Goal: Task Accomplishment & Management: Use online tool/utility

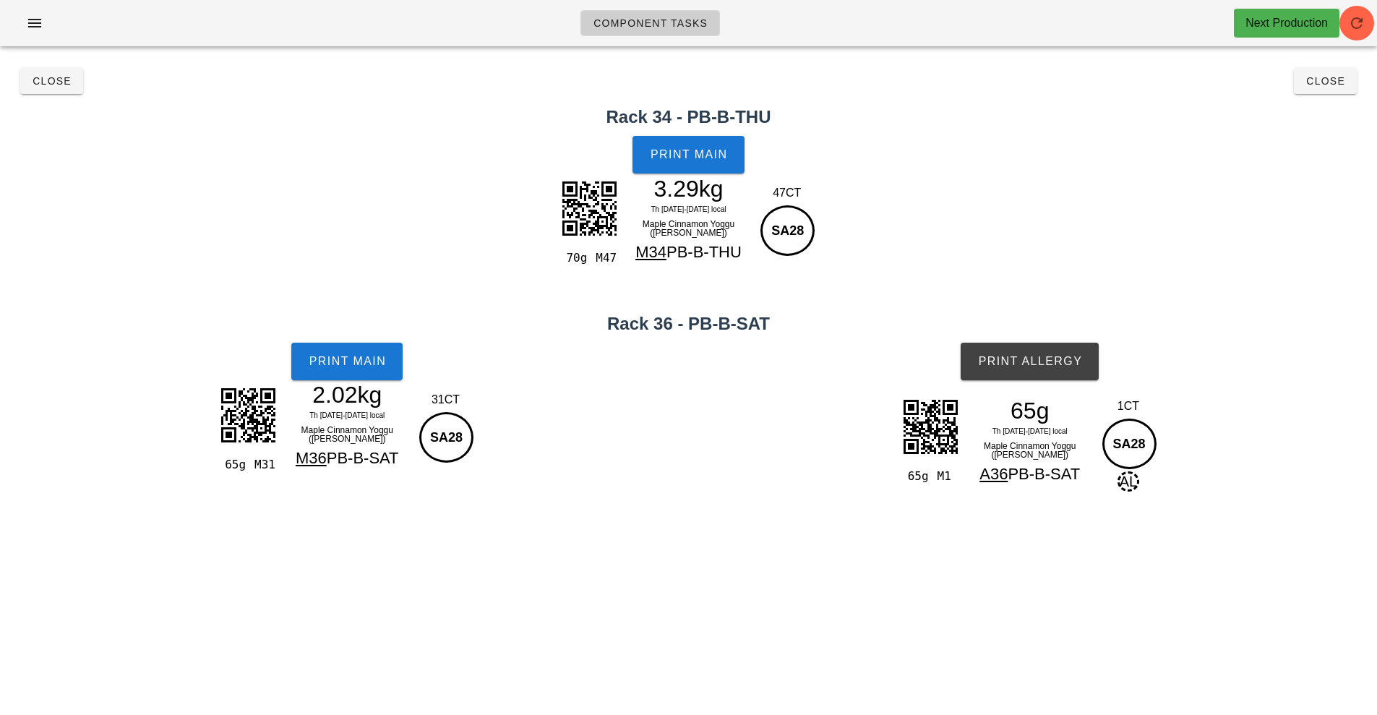
click at [821, 470] on div "65g M1 65g Th 21-Sa 23 Aug local Maple Cinnamon Yoggu (ramekin) A36 PB-B-SAT 1C…" at bounding box center [1030, 460] width 695 height 143
click at [855, 480] on div "65g M1 65g Th 21-Sa 23 Aug local Maple Cinnamon Yoggu (ramekin) A36 PB-B-SAT 1C…" at bounding box center [1030, 460] width 695 height 143
click at [892, 482] on div "65g M1 65g Th 21-Sa 23 Aug local Maple Cinnamon Yoggu (ramekin) A36 PB-B-SAT 1C…" at bounding box center [1030, 460] width 695 height 143
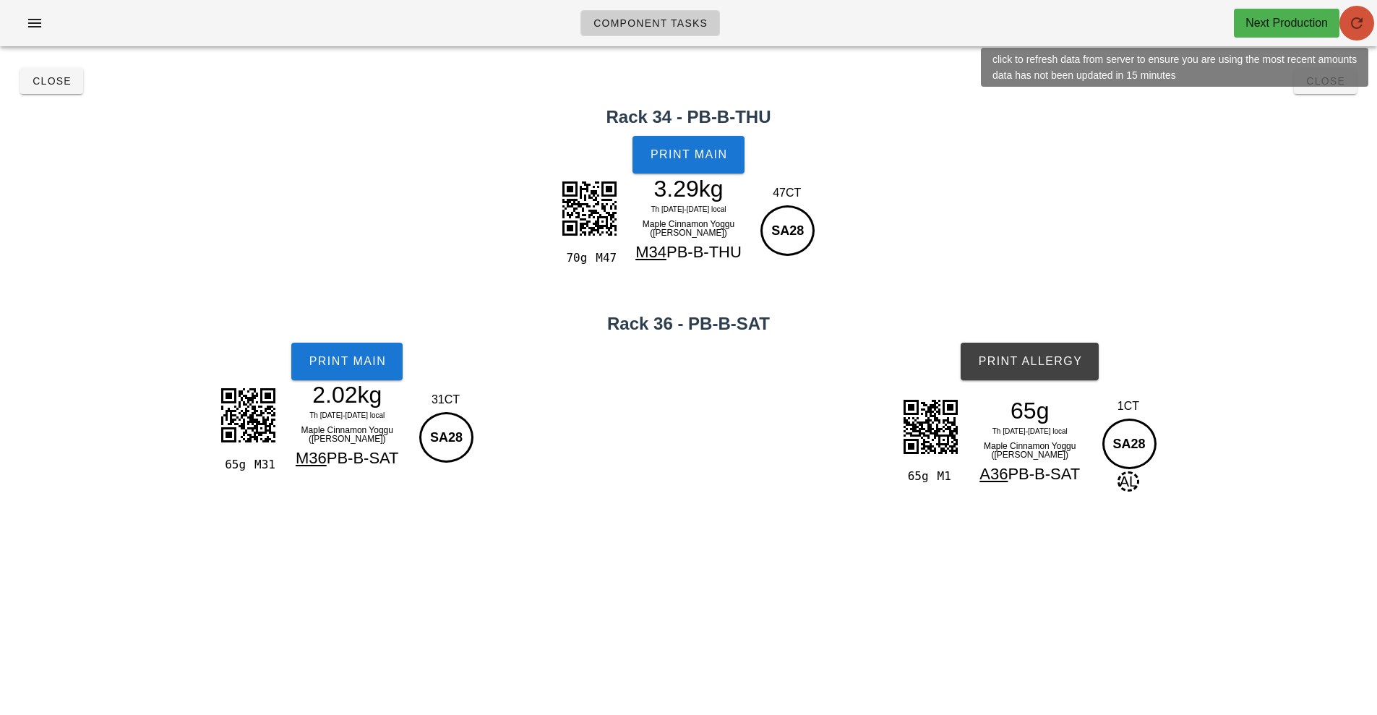
click at [1368, 13] on button "button" at bounding box center [1357, 23] width 35 height 35
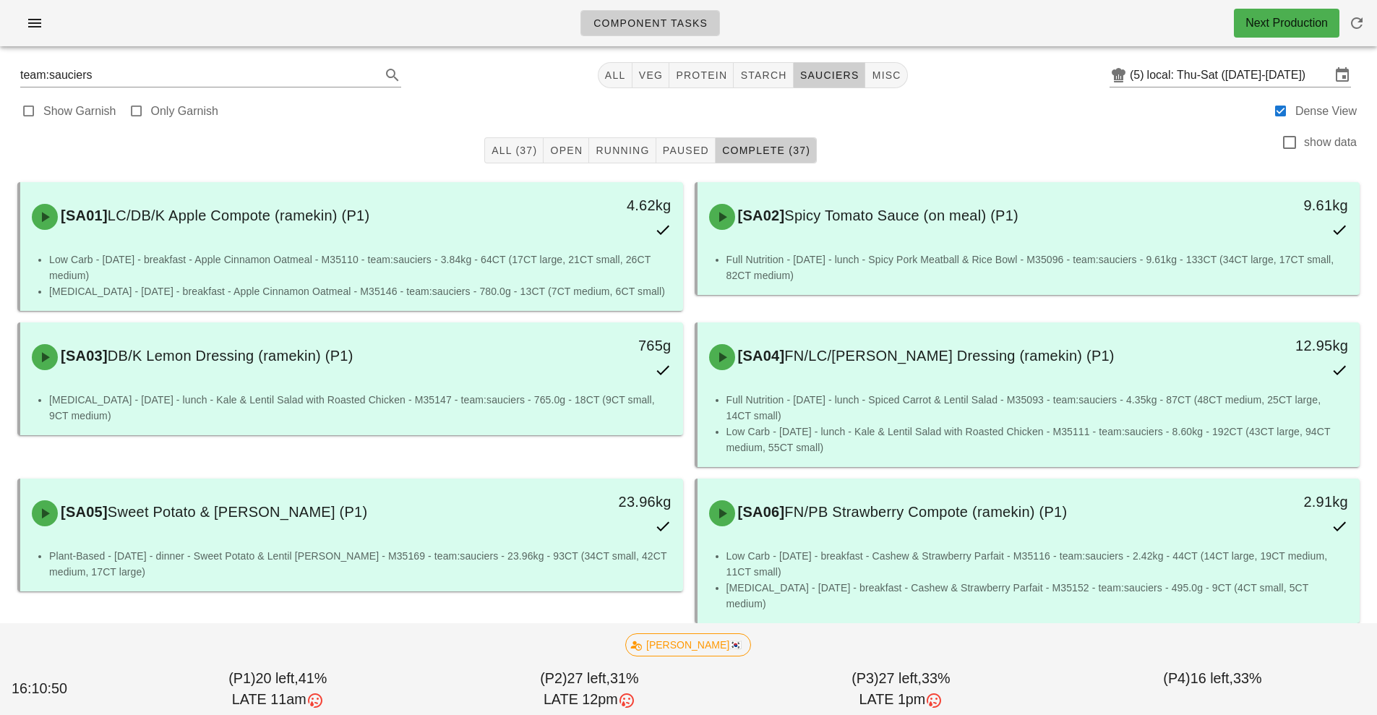
click at [719, 51] on div "Component Tasks Next Production" at bounding box center [688, 29] width 1377 height 58
click at [697, 80] on span "protein" at bounding box center [701, 75] width 52 height 12
type input "team:protein"
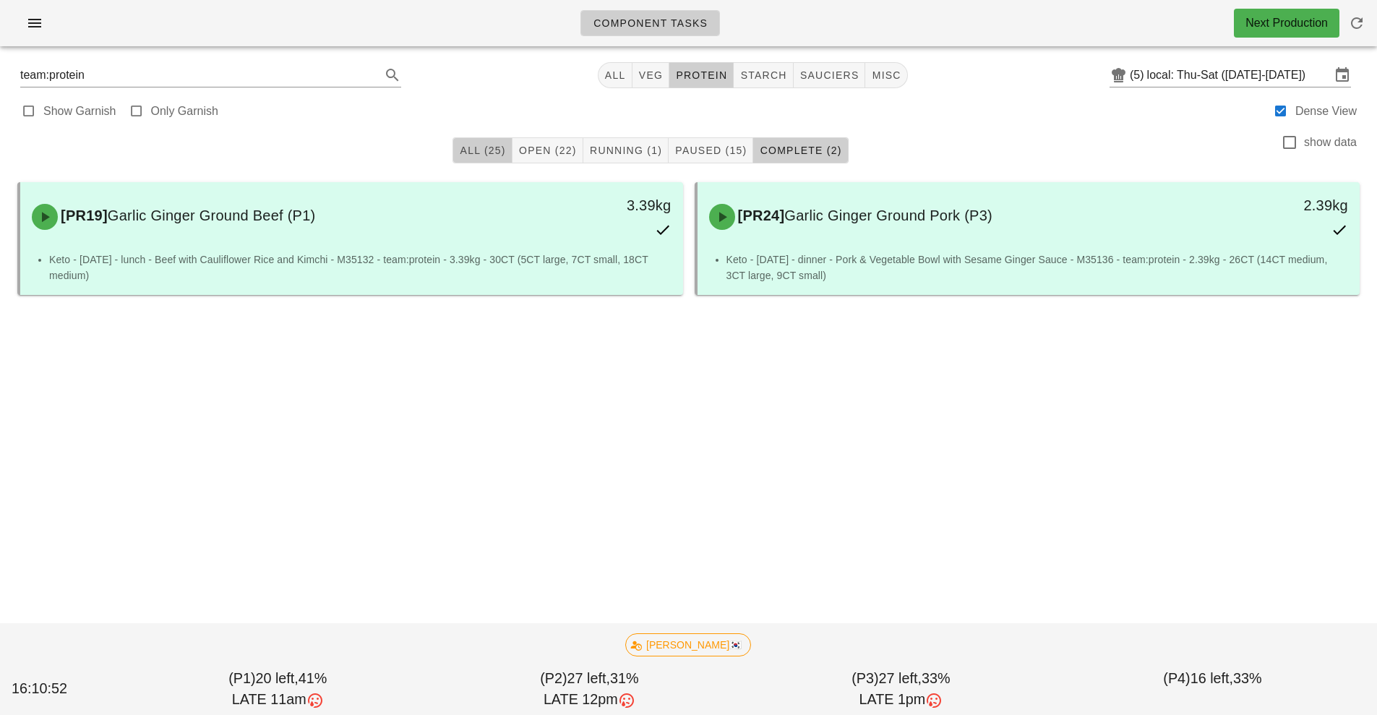
click at [479, 150] on span "All (25)" at bounding box center [482, 151] width 46 height 12
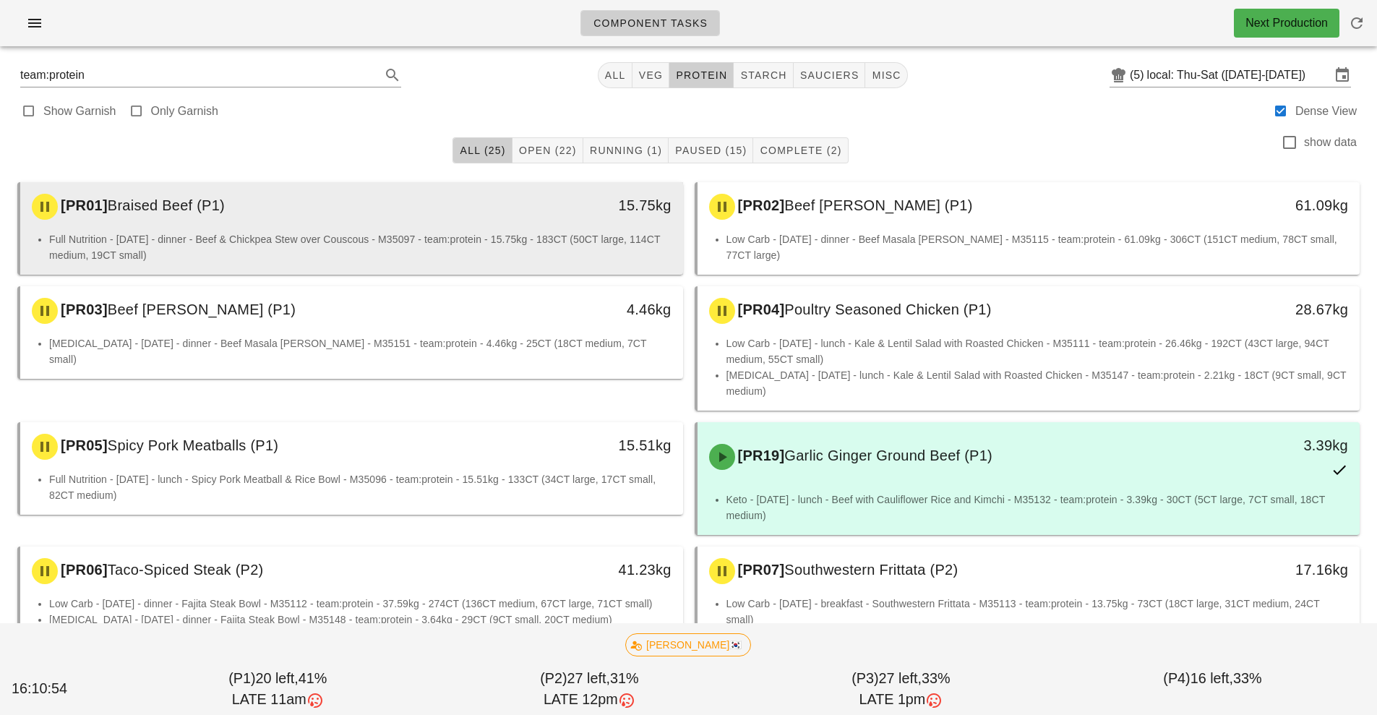
click at [535, 239] on li "Full Nutrition - [DATE] - dinner - Beef & Chickpea Stew over Couscous - M35097 …" at bounding box center [360, 247] width 623 height 32
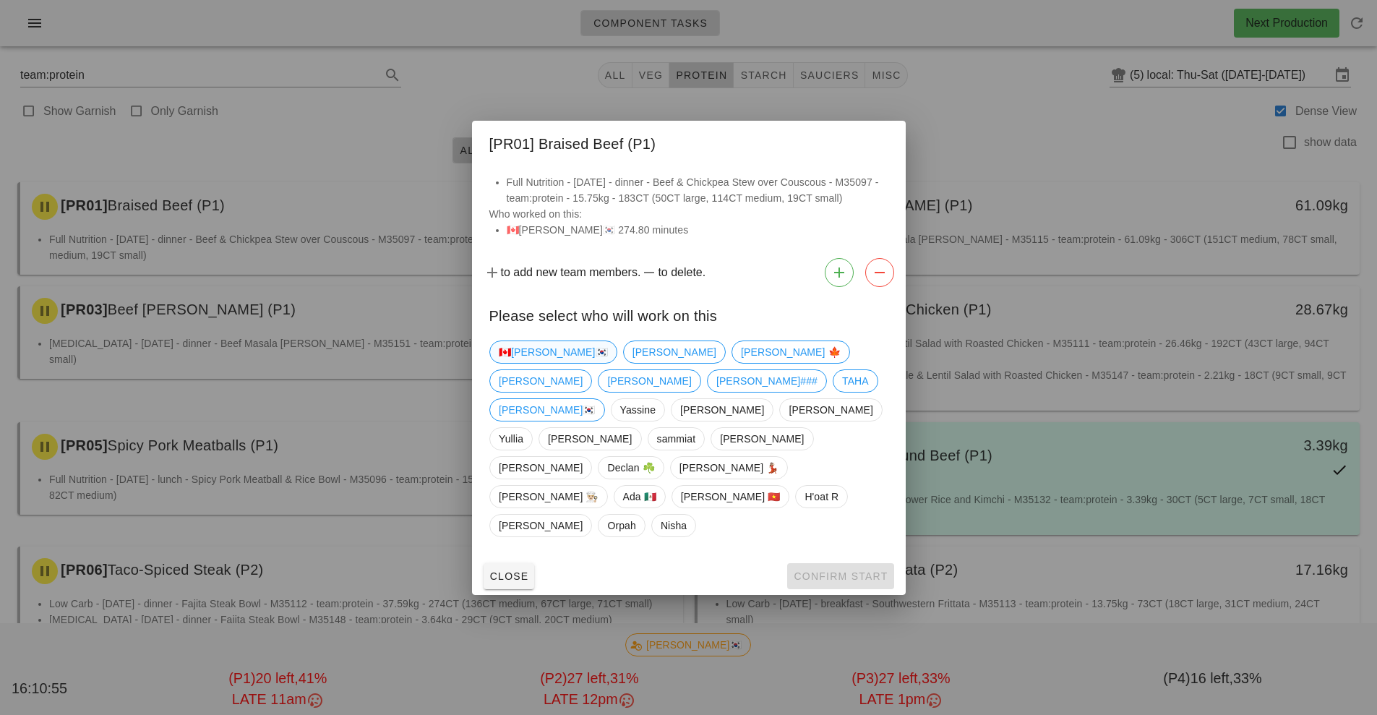
click at [516, 363] on span "🇨🇦[PERSON_NAME]🇰🇷" at bounding box center [553, 352] width 109 height 22
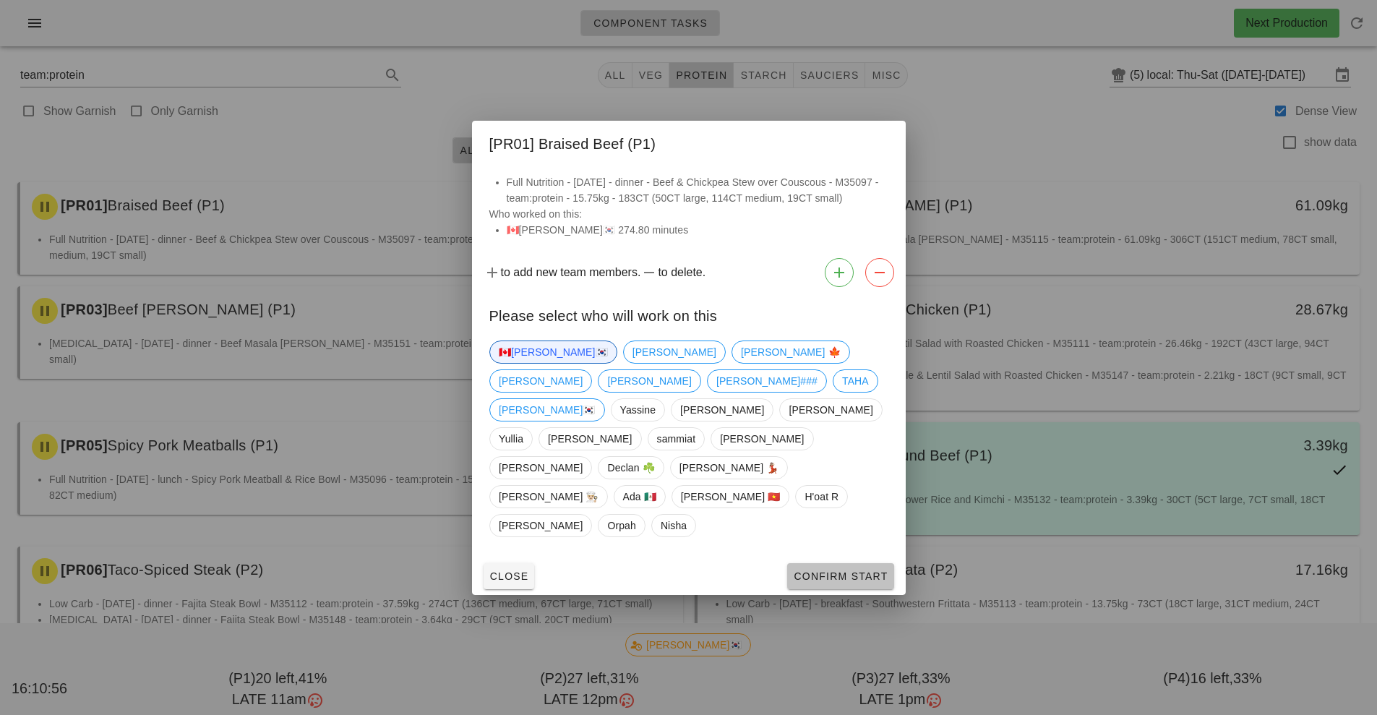
click at [843, 571] on span "Confirm Start" at bounding box center [840, 577] width 95 height 12
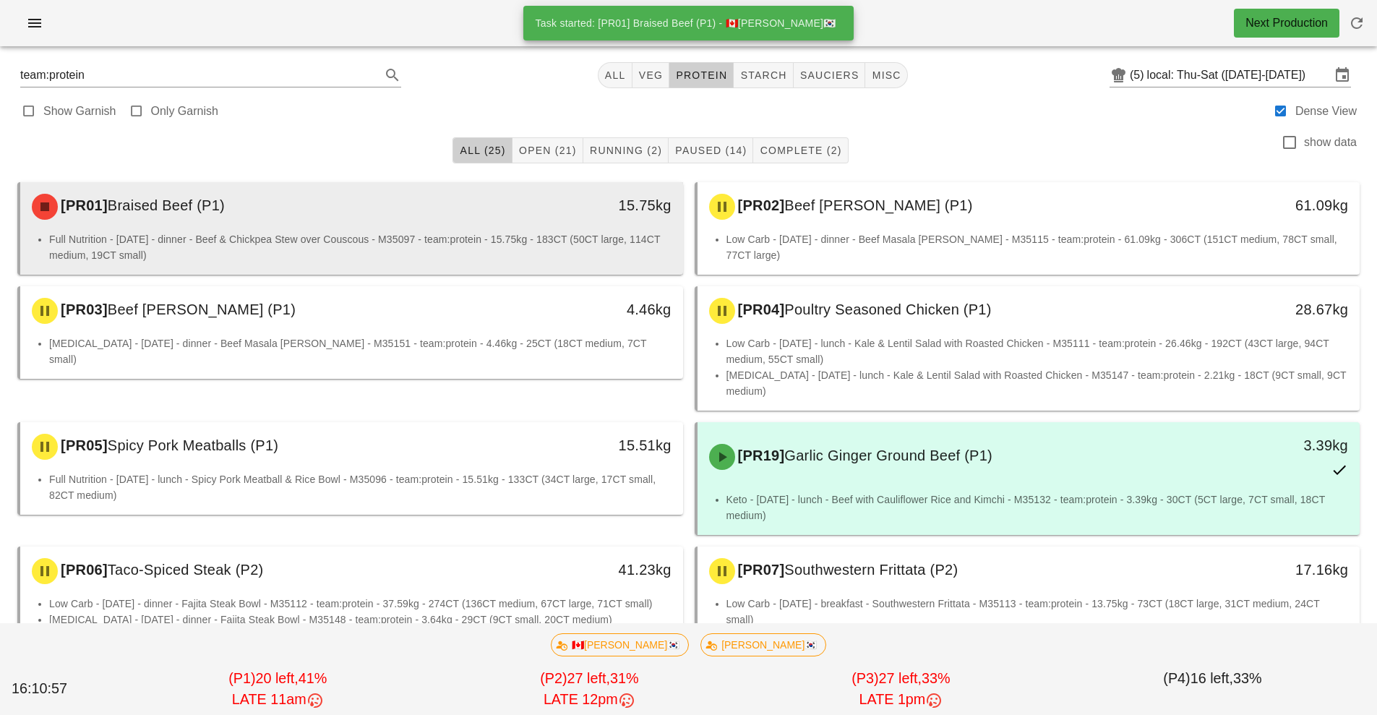
click at [578, 244] on li "Full Nutrition - [DATE] - dinner - Beef & Chickpea Stew over Couscous - M35097 …" at bounding box center [360, 247] width 623 height 32
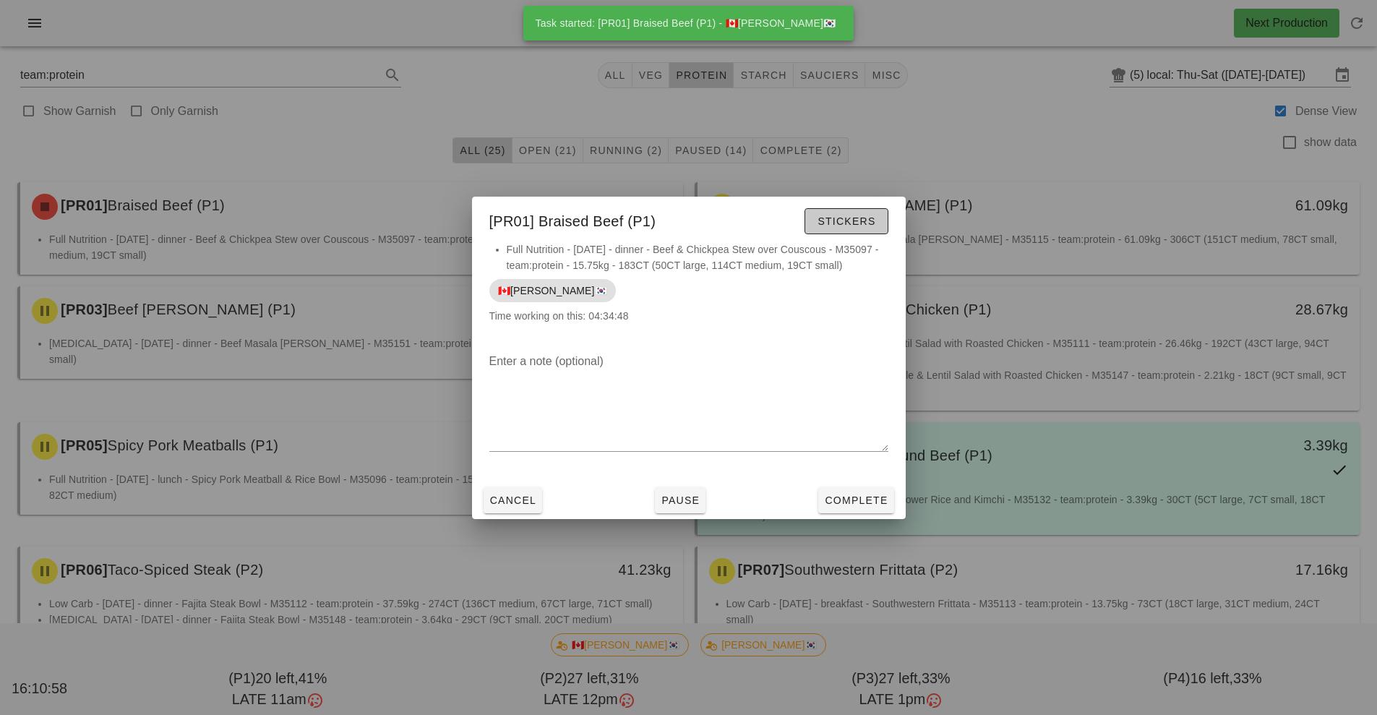
click at [863, 223] on span "Stickers" at bounding box center [846, 221] width 59 height 12
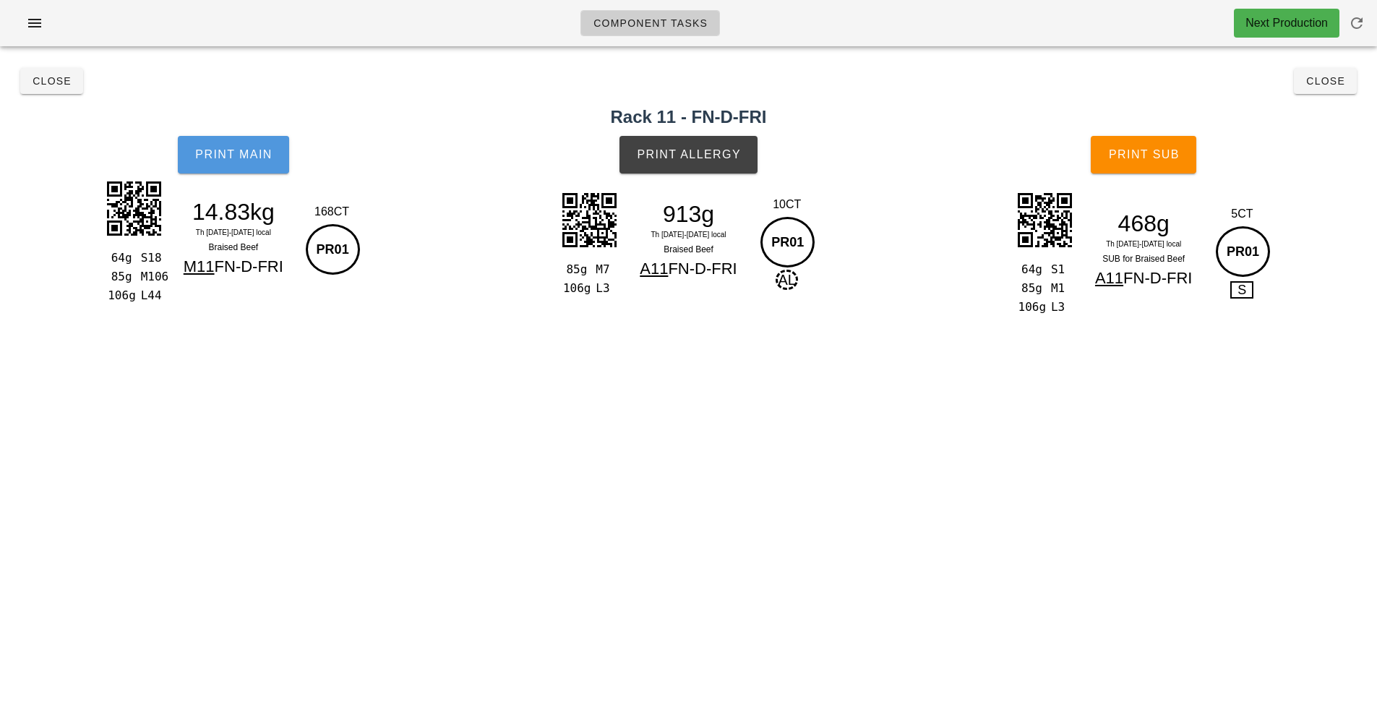
click at [247, 161] on button "Print Main" at bounding box center [233, 155] width 111 height 38
click at [236, 166] on button "Print Main" at bounding box center [233, 155] width 111 height 38
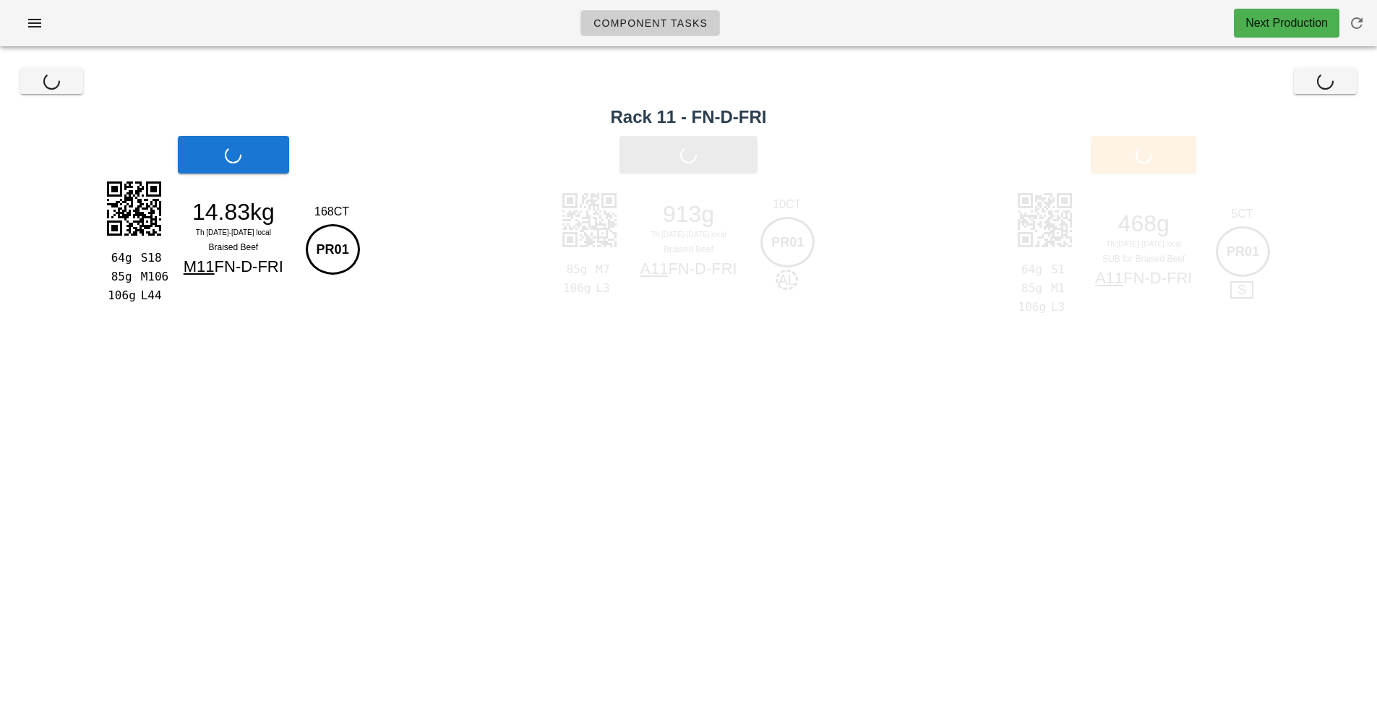
click at [247, 168] on div "Print Main" at bounding box center [233, 154] width 467 height 55
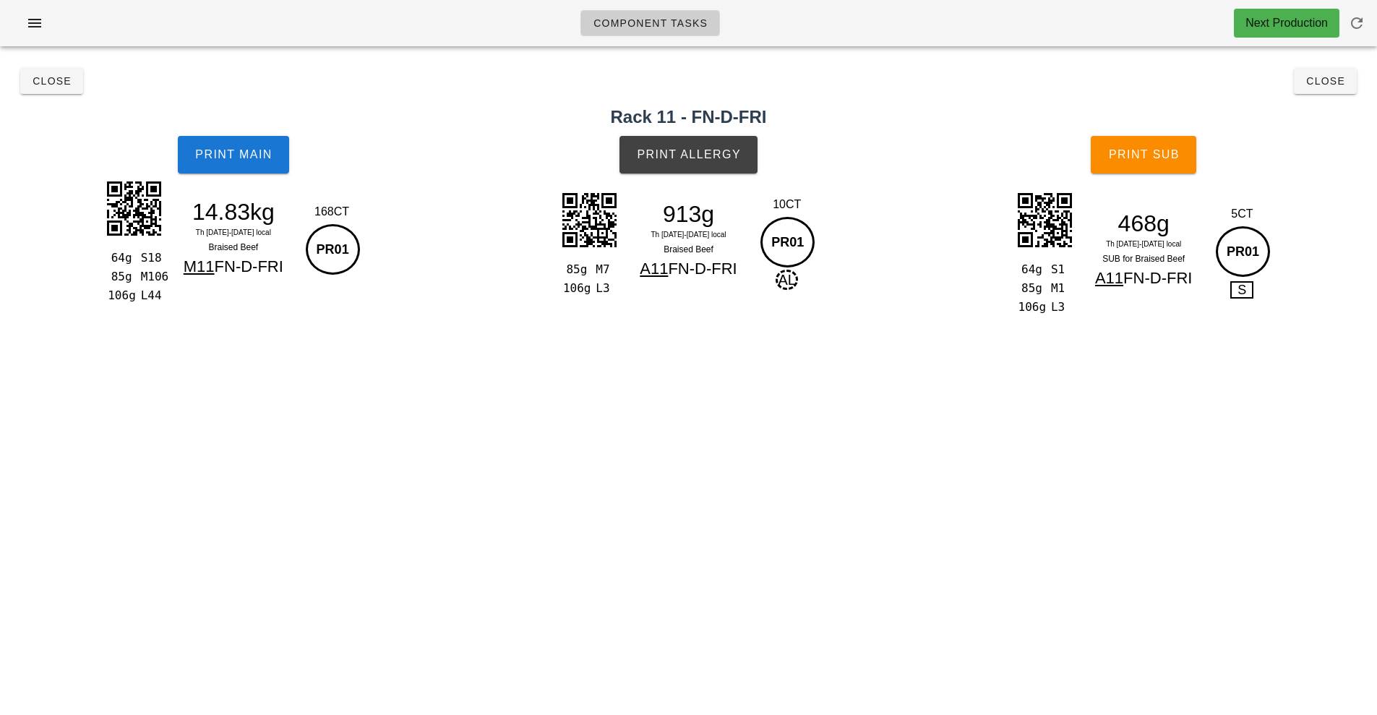
click at [1325, 114] on h2 "Rack 11 - FN-D-FRI" at bounding box center [689, 117] width 1360 height 26
click at [1320, 89] on button "Close" at bounding box center [1325, 81] width 63 height 26
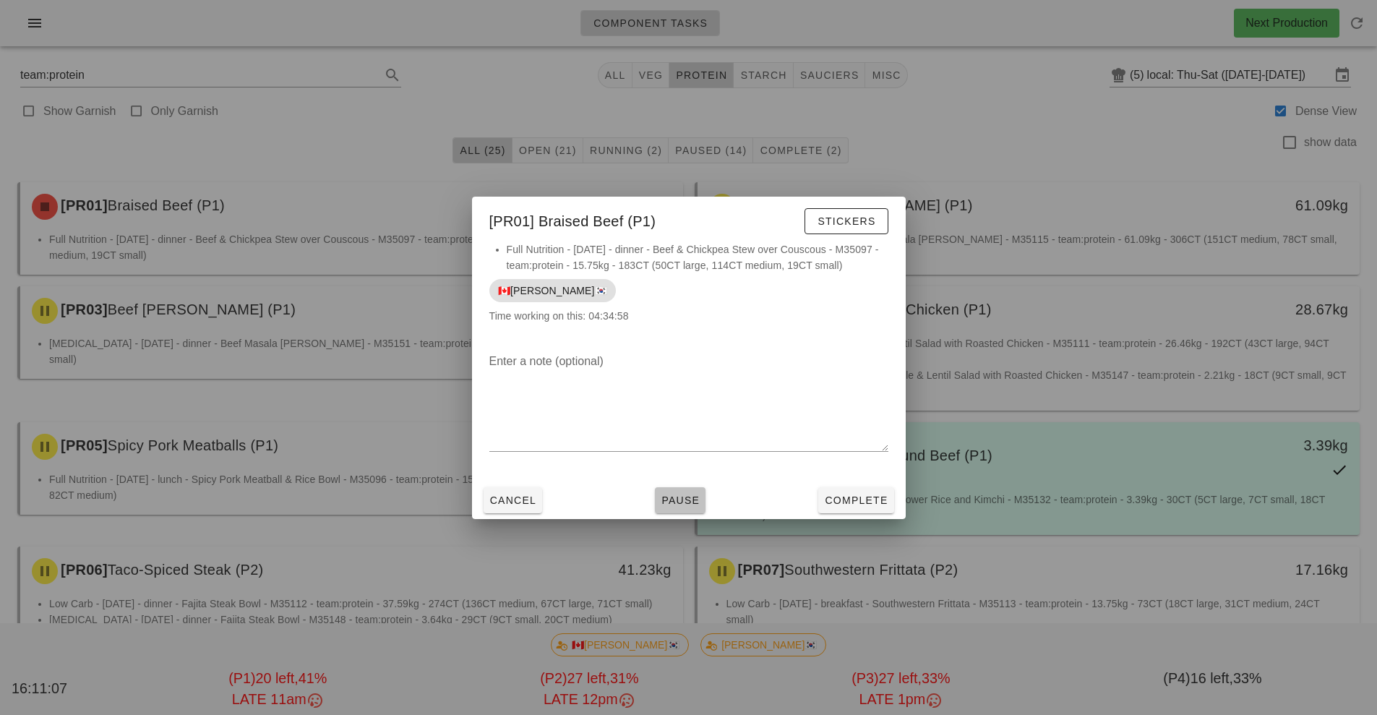
click at [680, 503] on span "Pause" at bounding box center [680, 501] width 39 height 12
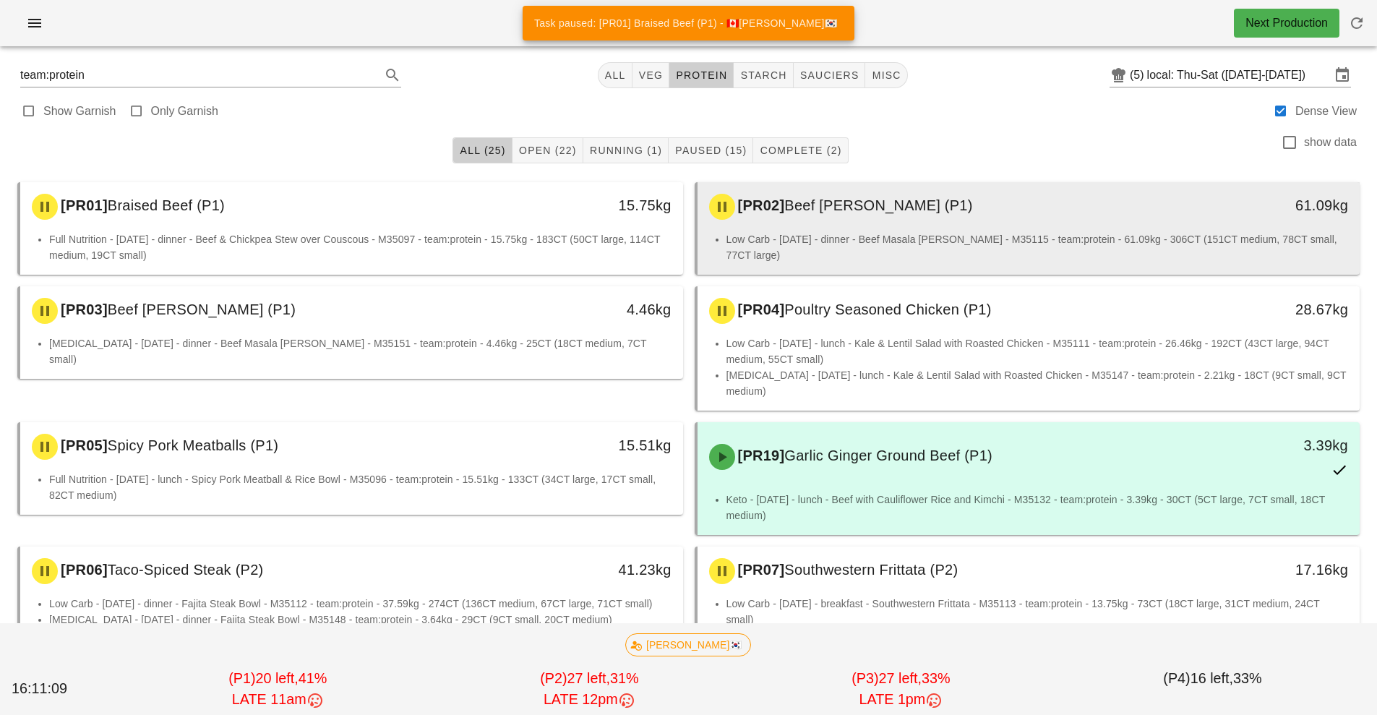
click at [879, 220] on div "[PR02] Beef Masala [PERSON_NAME] (P1)" at bounding box center [947, 206] width 492 height 43
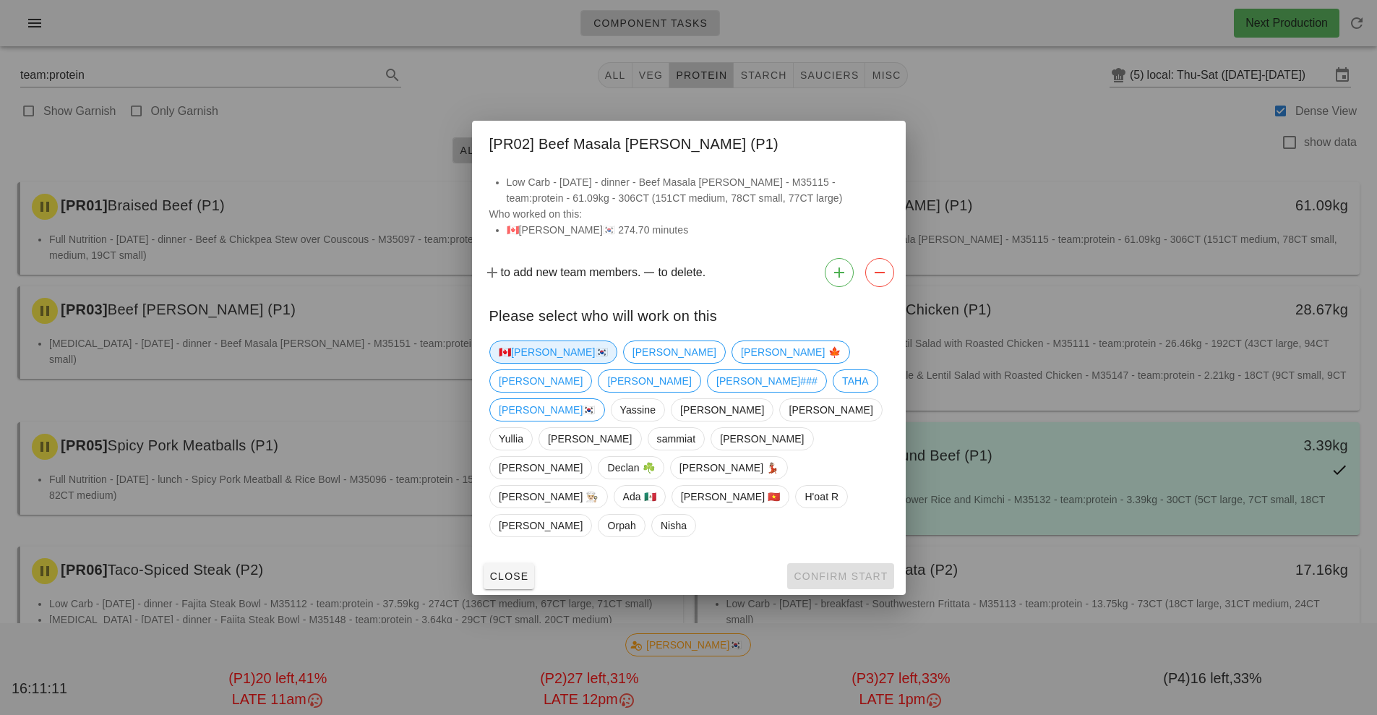
click at [534, 363] on span "🇨🇦[PERSON_NAME]🇰🇷" at bounding box center [553, 352] width 109 height 22
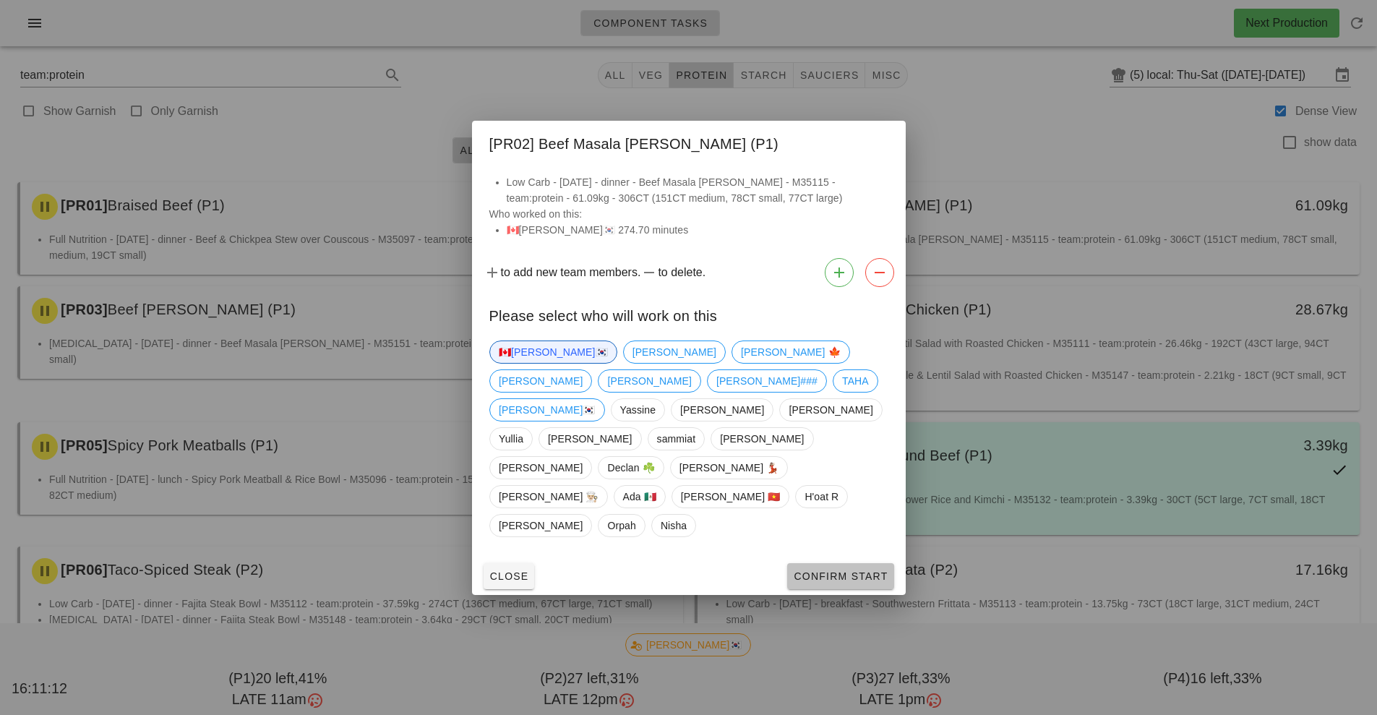
click at [850, 571] on span "Confirm Start" at bounding box center [840, 577] width 95 height 12
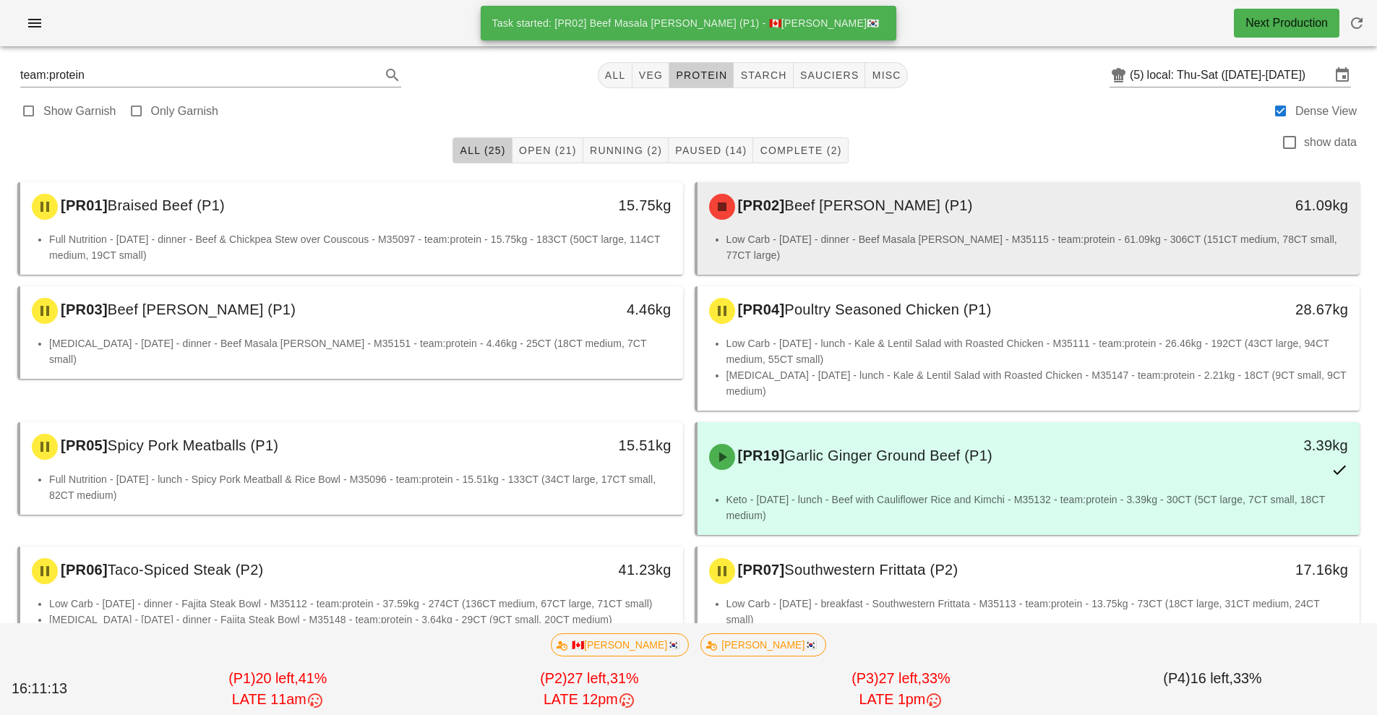
click at [901, 208] on span "Beef [PERSON_NAME] (P1)" at bounding box center [879, 205] width 188 height 16
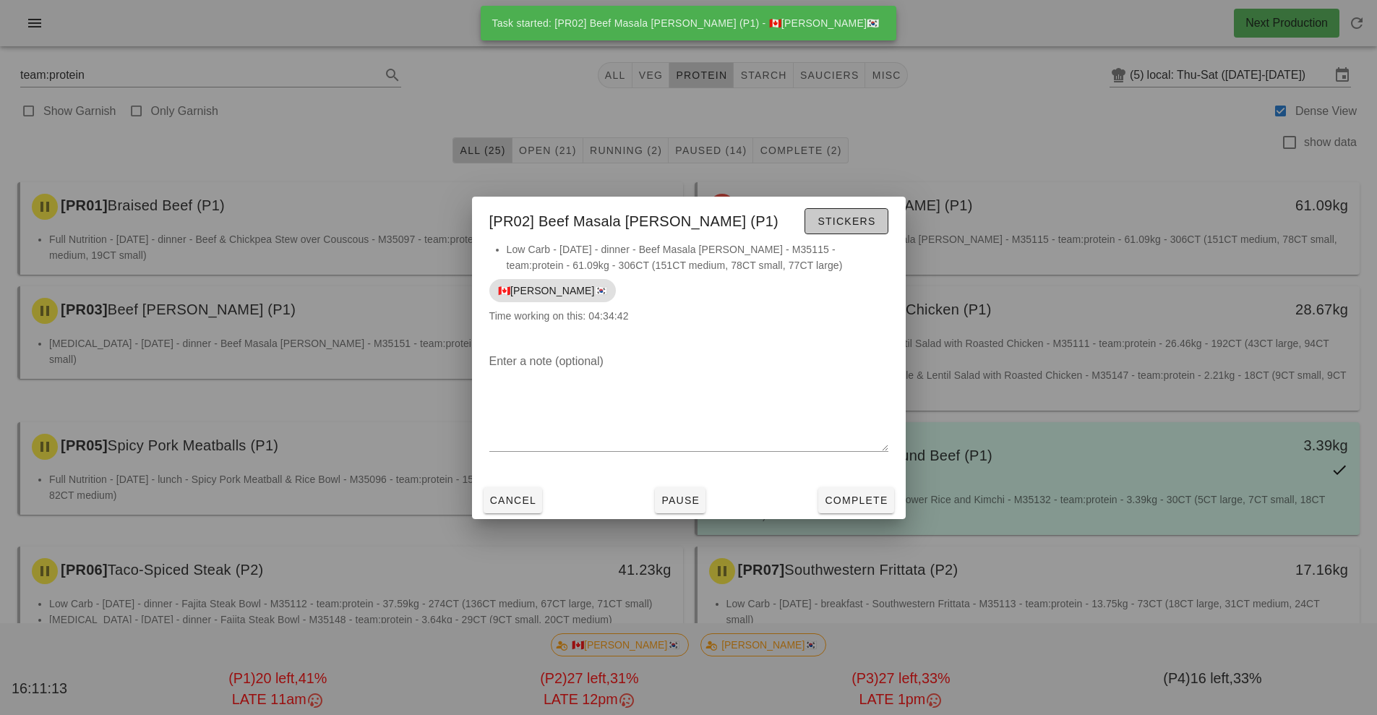
click at [859, 222] on span "Stickers" at bounding box center [846, 221] width 59 height 12
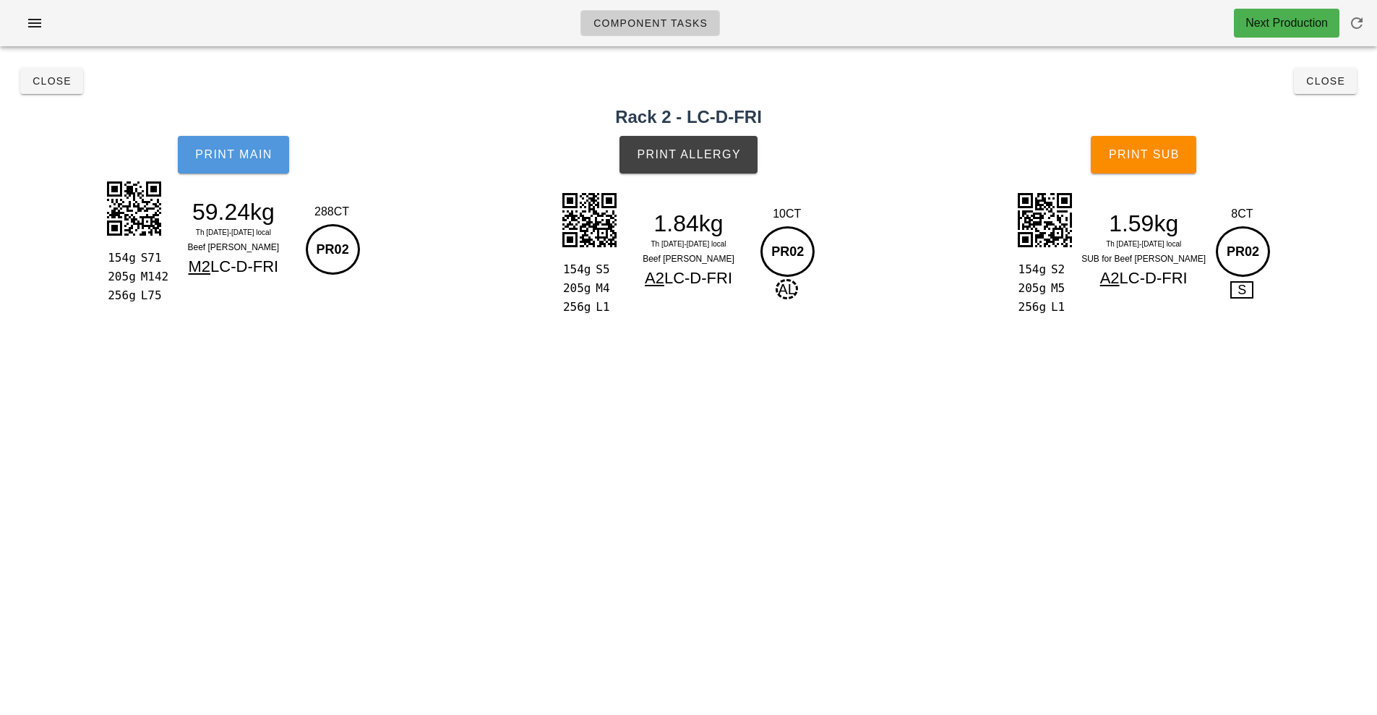
click at [255, 168] on button "Print Main" at bounding box center [233, 155] width 111 height 38
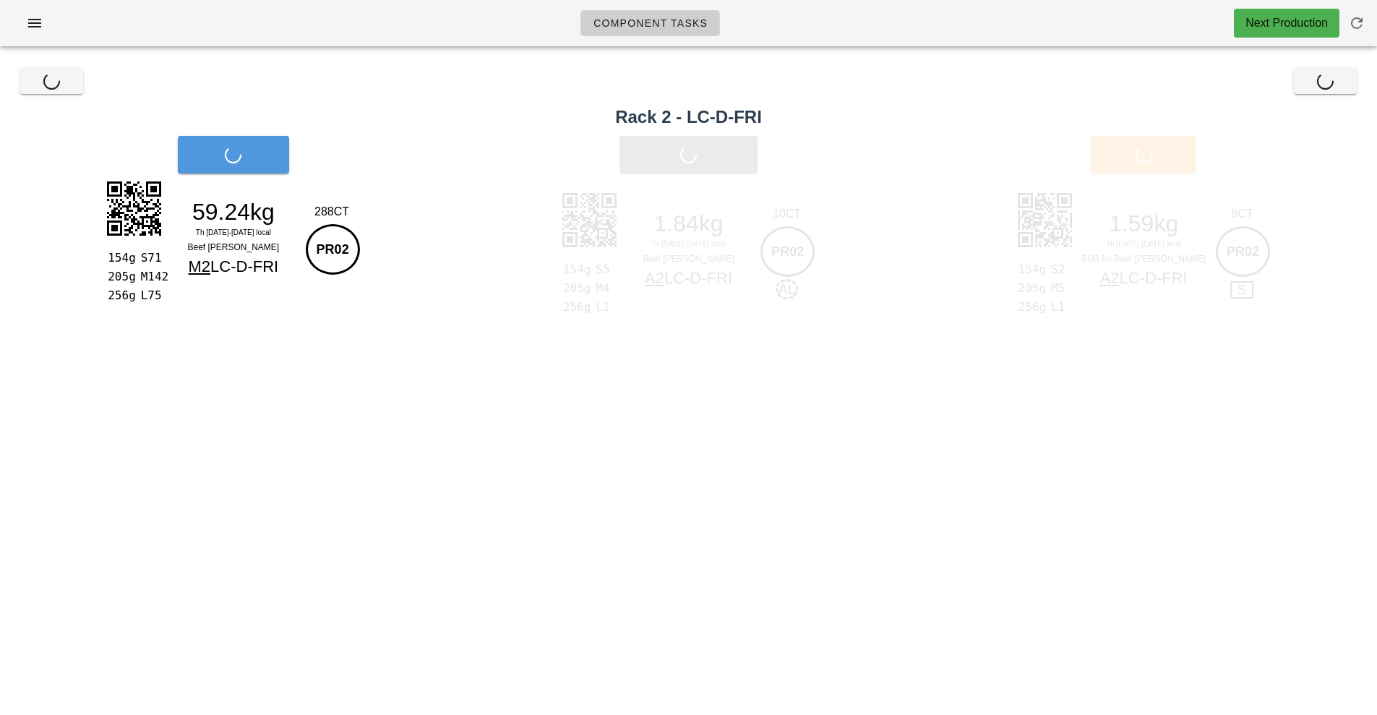
click at [255, 168] on div "Print Main" at bounding box center [233, 154] width 467 height 55
click at [264, 163] on div "Print Main" at bounding box center [233, 154] width 467 height 55
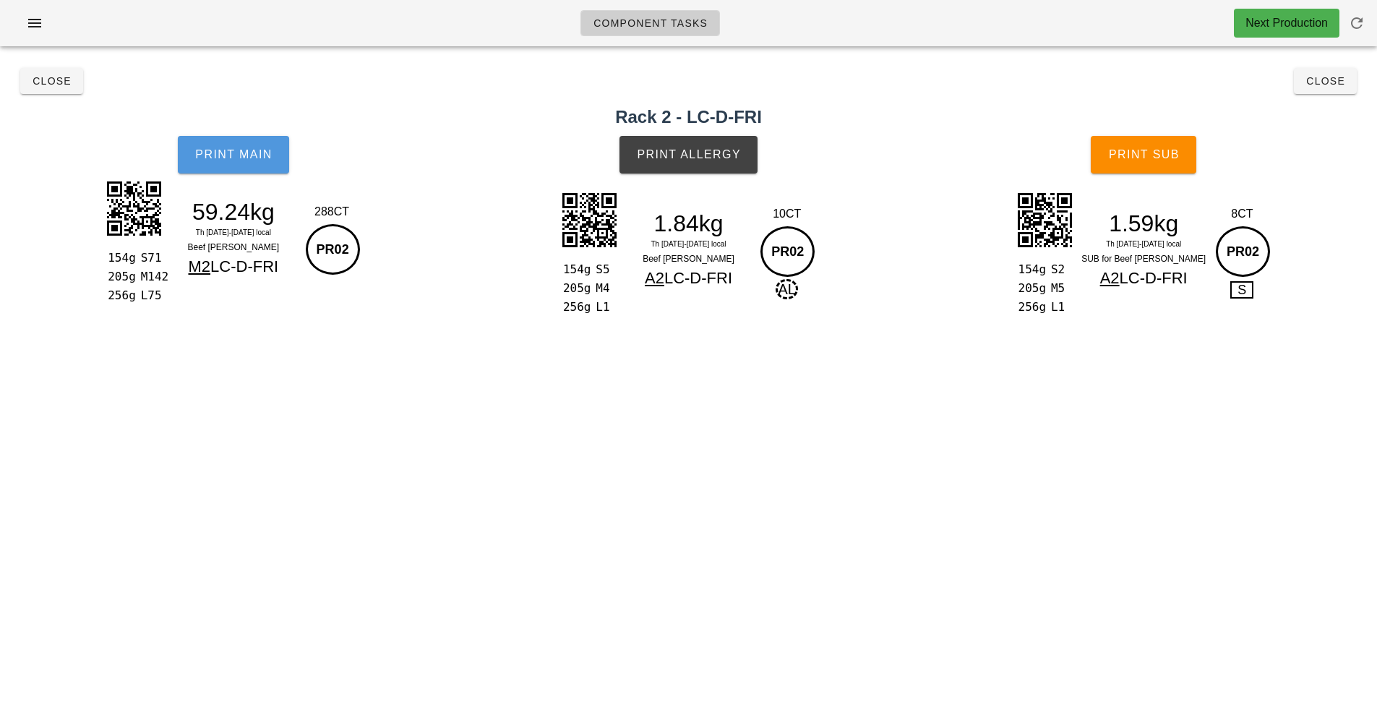
click at [264, 163] on button "Print Main" at bounding box center [233, 155] width 111 height 38
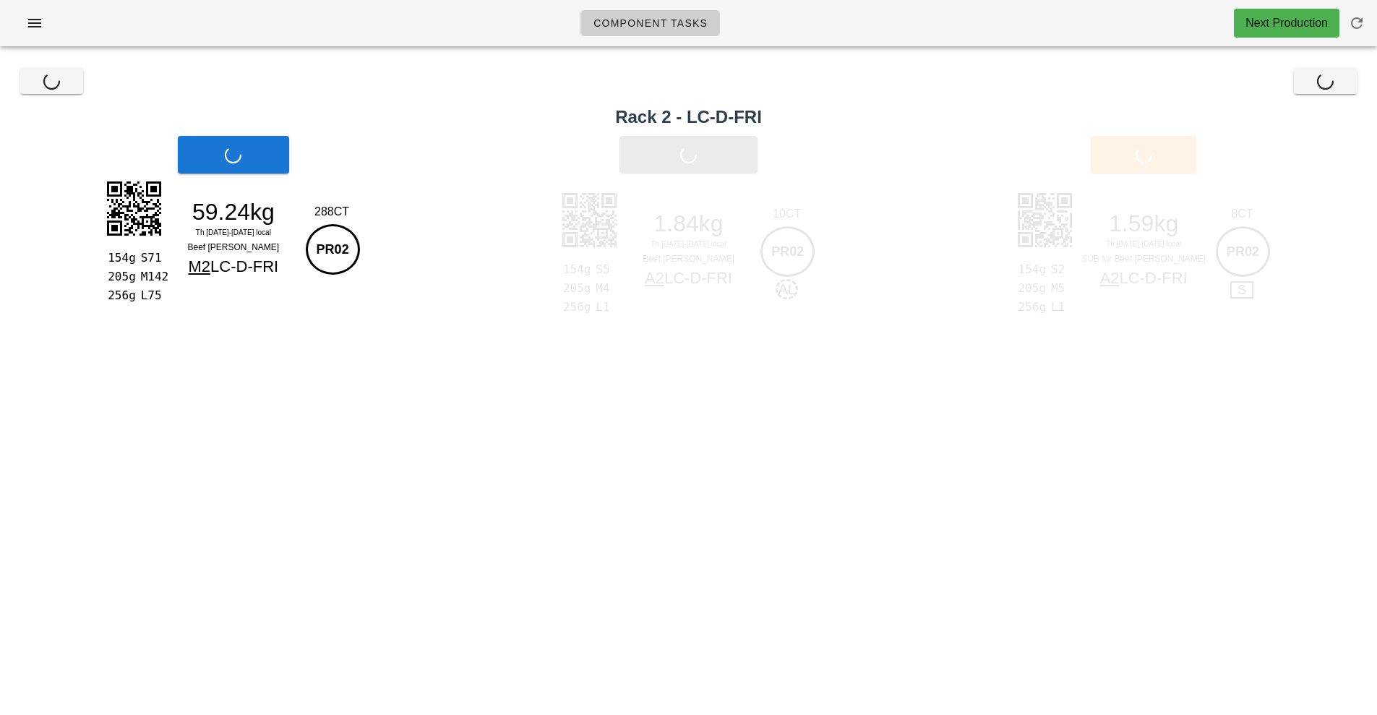
click at [264, 179] on div "154g S71 205g M142 256g L75 59.24kg Th [DATE]-[DATE] local Beef Masala [PERSON_…" at bounding box center [233, 239] width 262 height 126
click at [269, 168] on div "Print Main" at bounding box center [233, 154] width 467 height 55
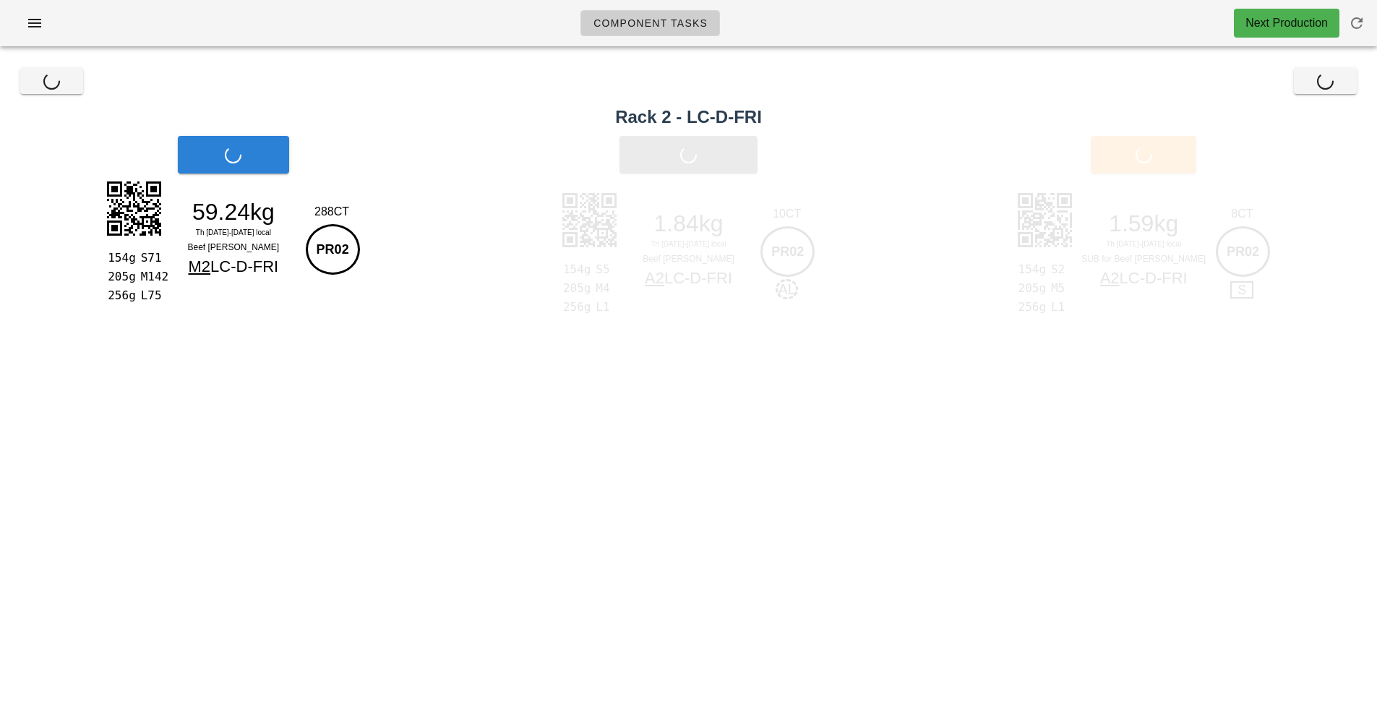
click at [269, 168] on button "Print Main" at bounding box center [233, 155] width 111 height 38
click at [269, 168] on div "Print Main" at bounding box center [233, 154] width 467 height 55
click at [281, 163] on div "Print Main" at bounding box center [233, 154] width 467 height 55
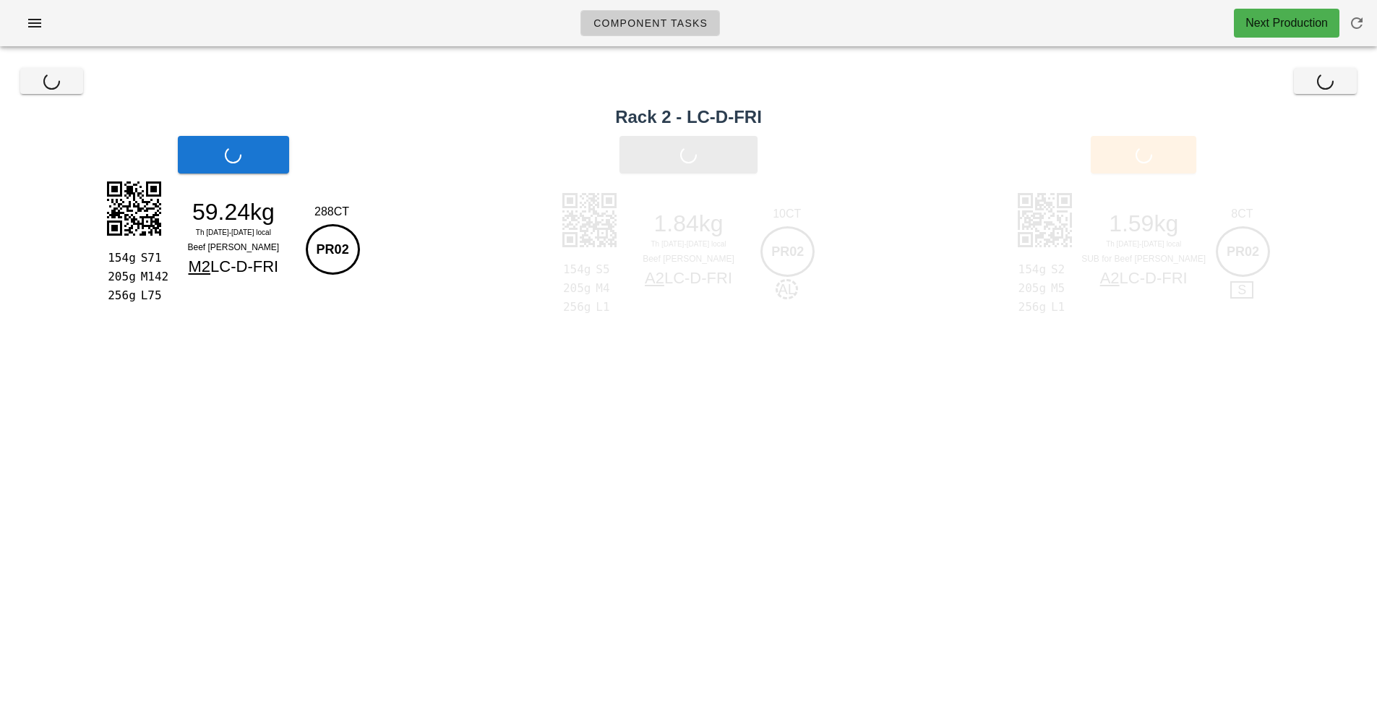
click at [281, 163] on div "Print Main" at bounding box center [233, 154] width 467 height 55
click at [272, 161] on div "Print Main" at bounding box center [233, 154] width 467 height 55
click at [272, 161] on button "Print Main" at bounding box center [233, 155] width 111 height 38
click at [272, 161] on div "Print Main" at bounding box center [233, 154] width 467 height 55
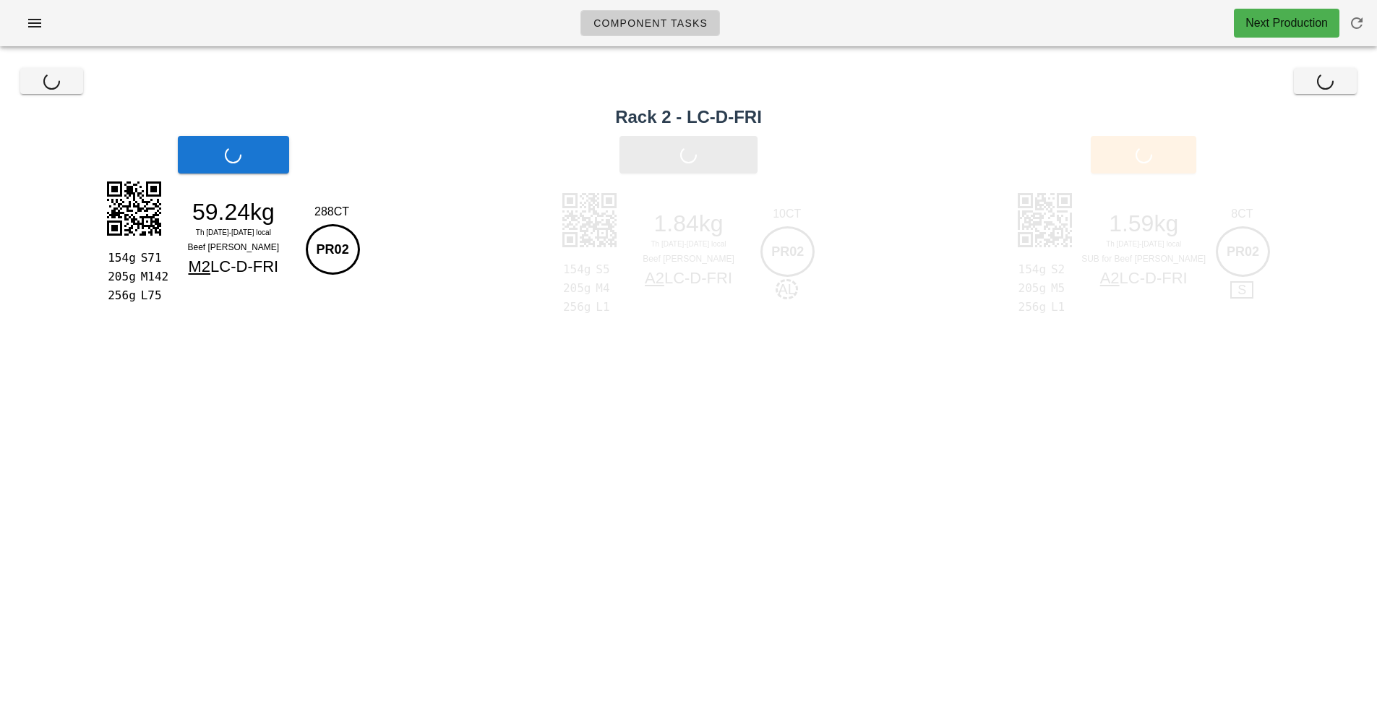
click at [272, 161] on div "Print Main" at bounding box center [233, 154] width 467 height 55
click at [257, 166] on div "Print Main" at bounding box center [233, 154] width 467 height 55
click at [257, 166] on button "Print Main" at bounding box center [233, 155] width 111 height 38
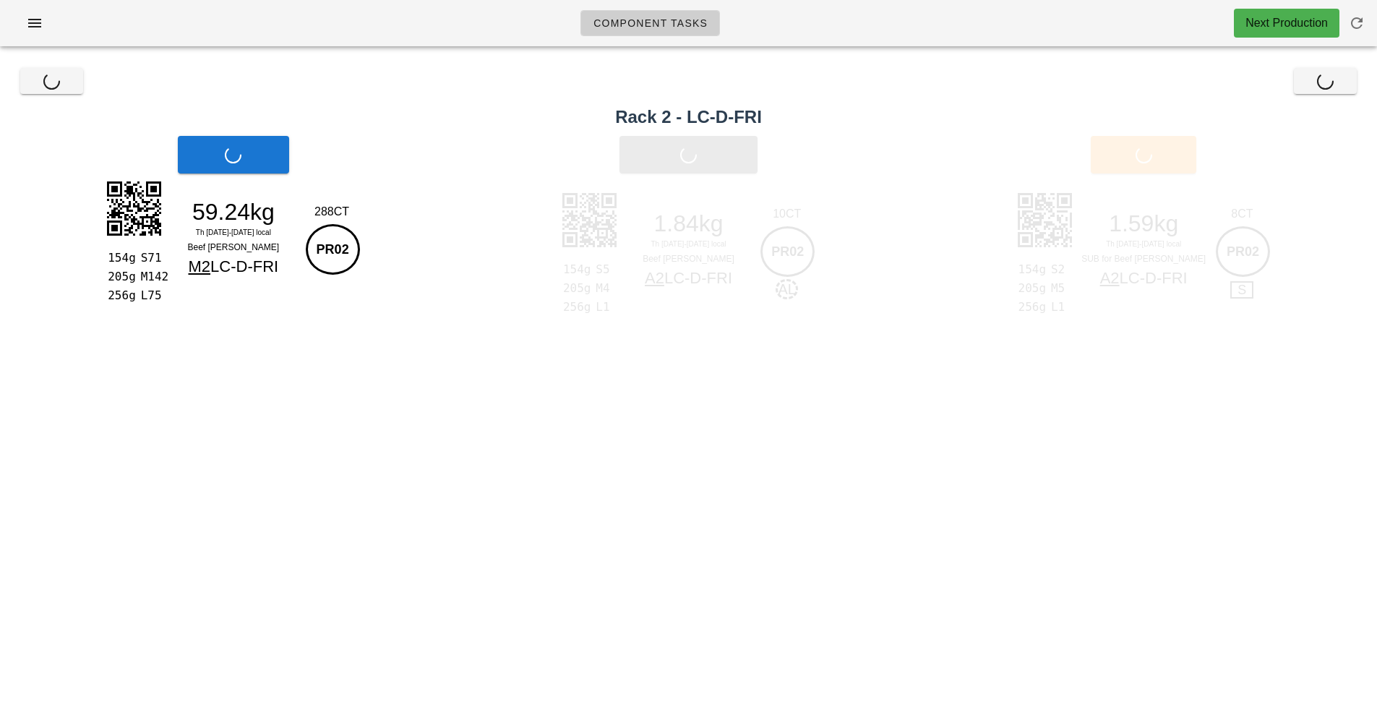
click at [257, 166] on div "Print Main" at bounding box center [233, 154] width 467 height 55
click at [269, 169] on div "Print Main" at bounding box center [233, 154] width 467 height 55
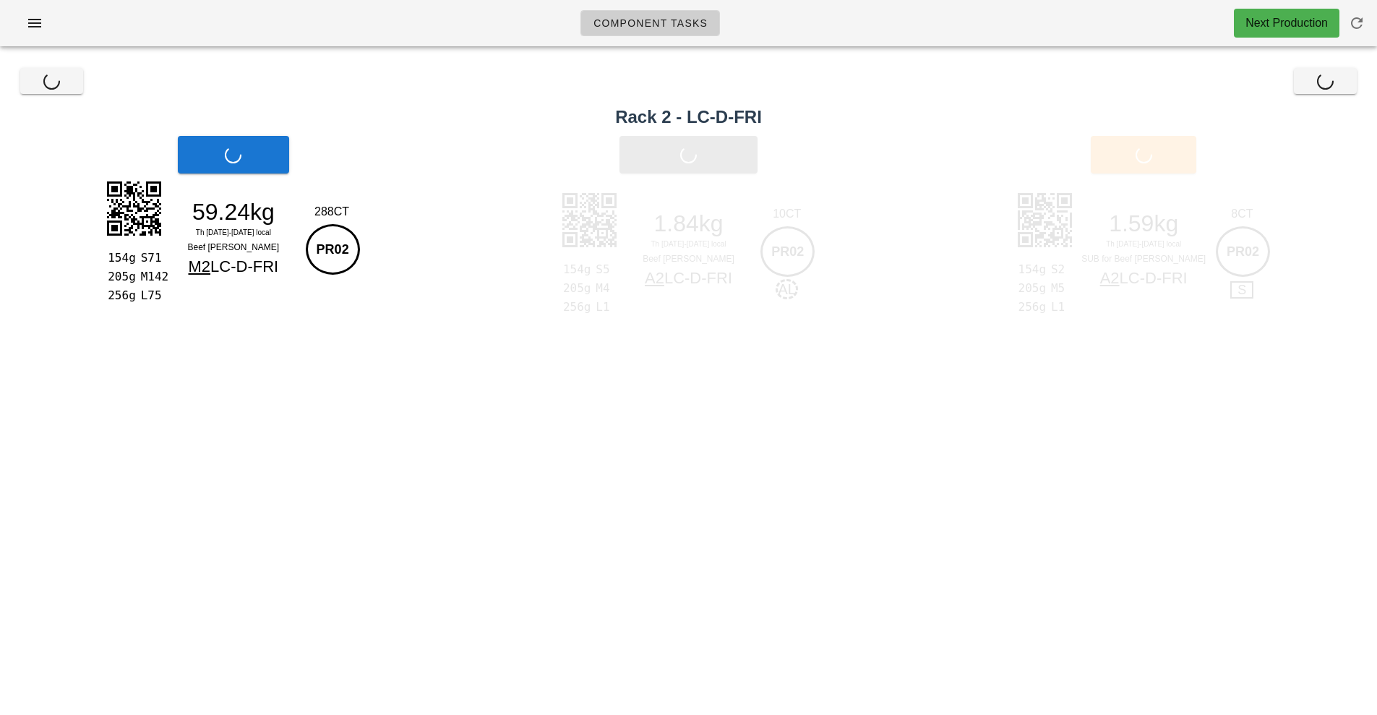
click at [269, 169] on div "Print Main" at bounding box center [233, 154] width 467 height 55
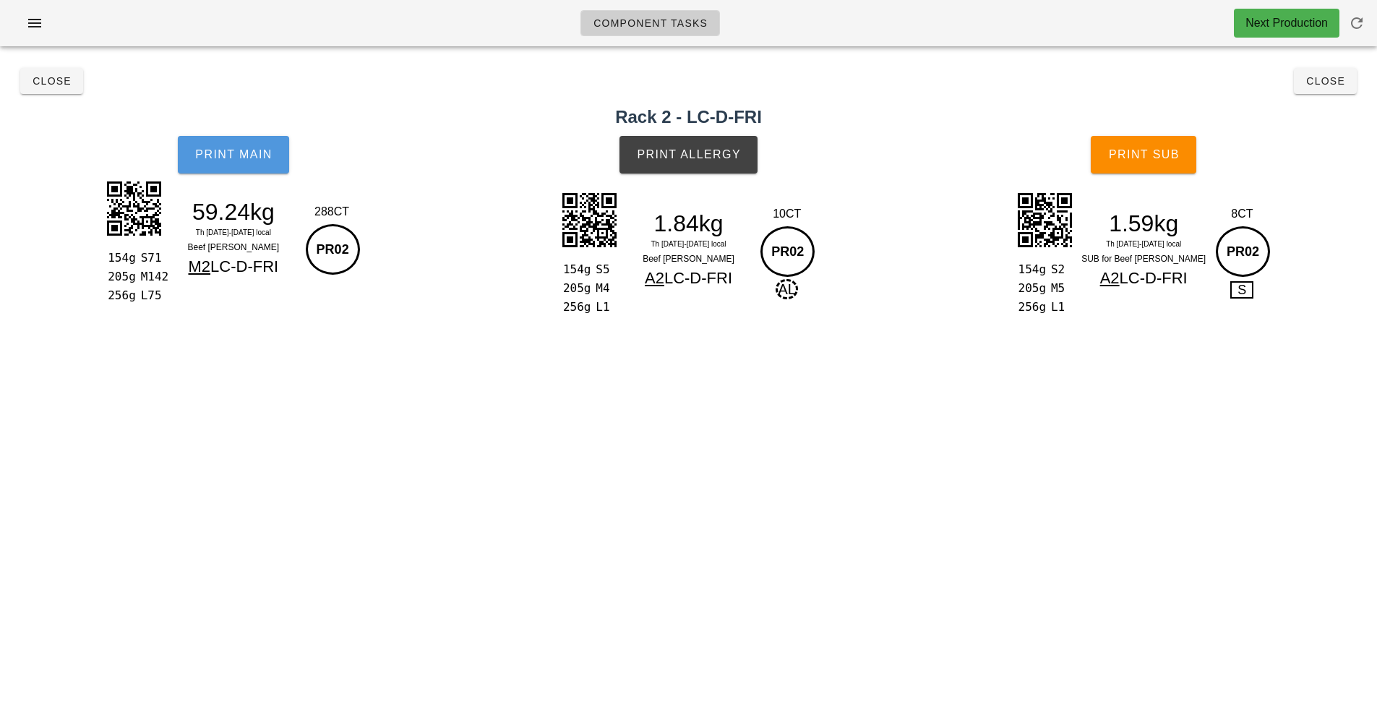
click at [269, 169] on button "Print Main" at bounding box center [233, 155] width 111 height 38
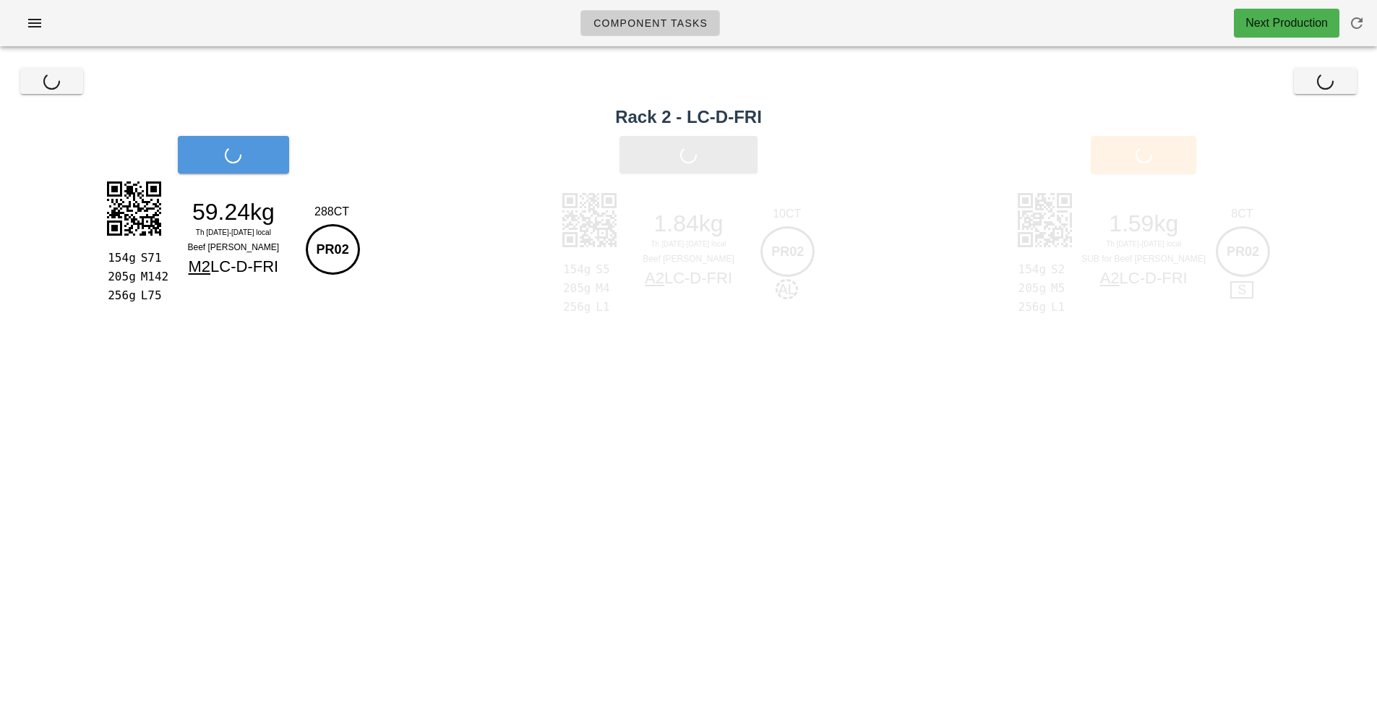
click at [269, 169] on div "Print Main" at bounding box center [233, 154] width 467 height 55
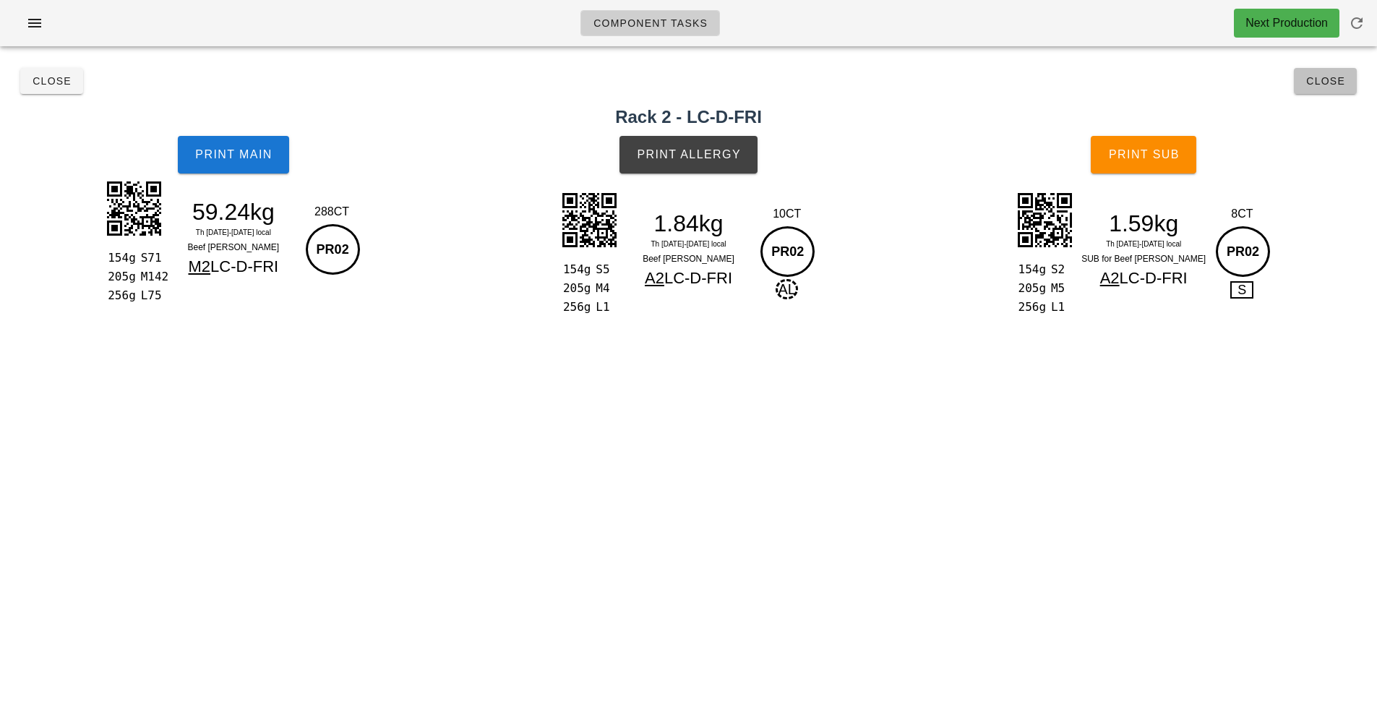
click at [1326, 90] on button "Close" at bounding box center [1325, 81] width 63 height 26
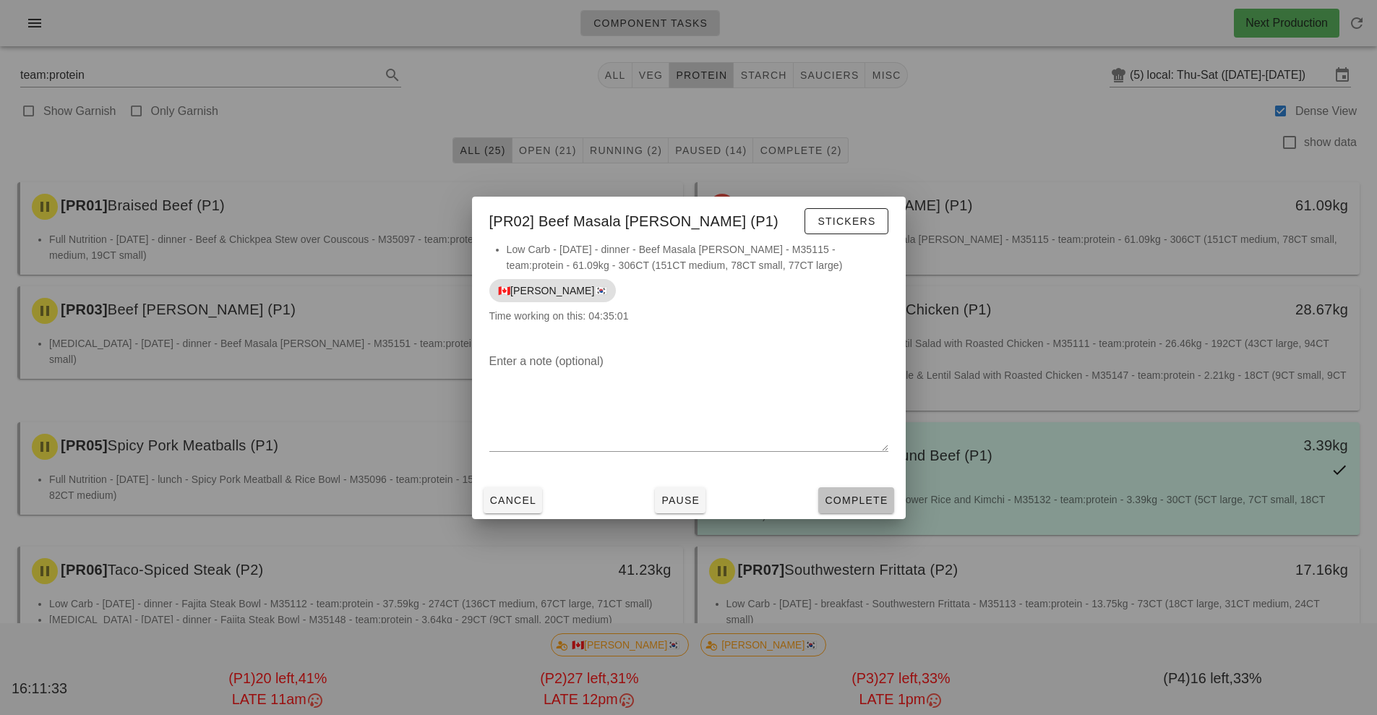
click at [874, 509] on button "Complete" at bounding box center [856, 500] width 75 height 26
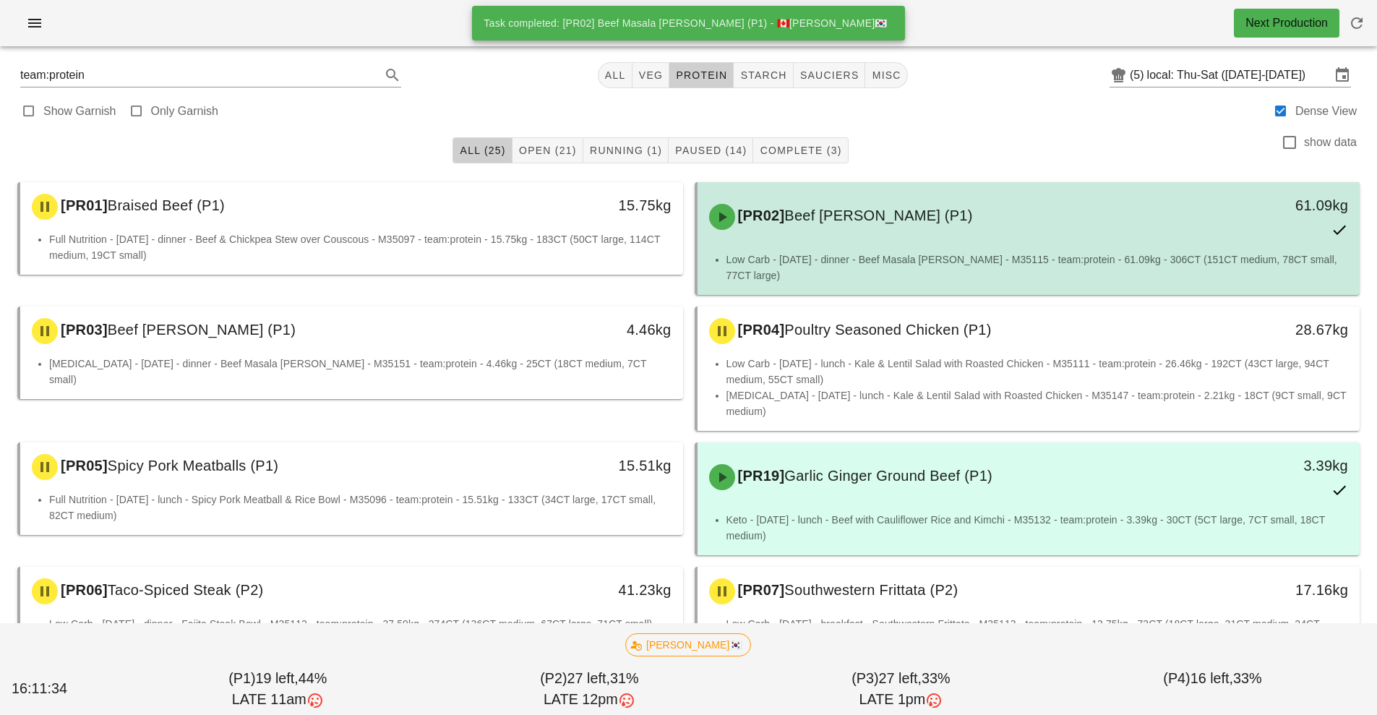
click at [881, 226] on div "[PR02] Beef Masala [PERSON_NAME] (P1)" at bounding box center [947, 216] width 492 height 43
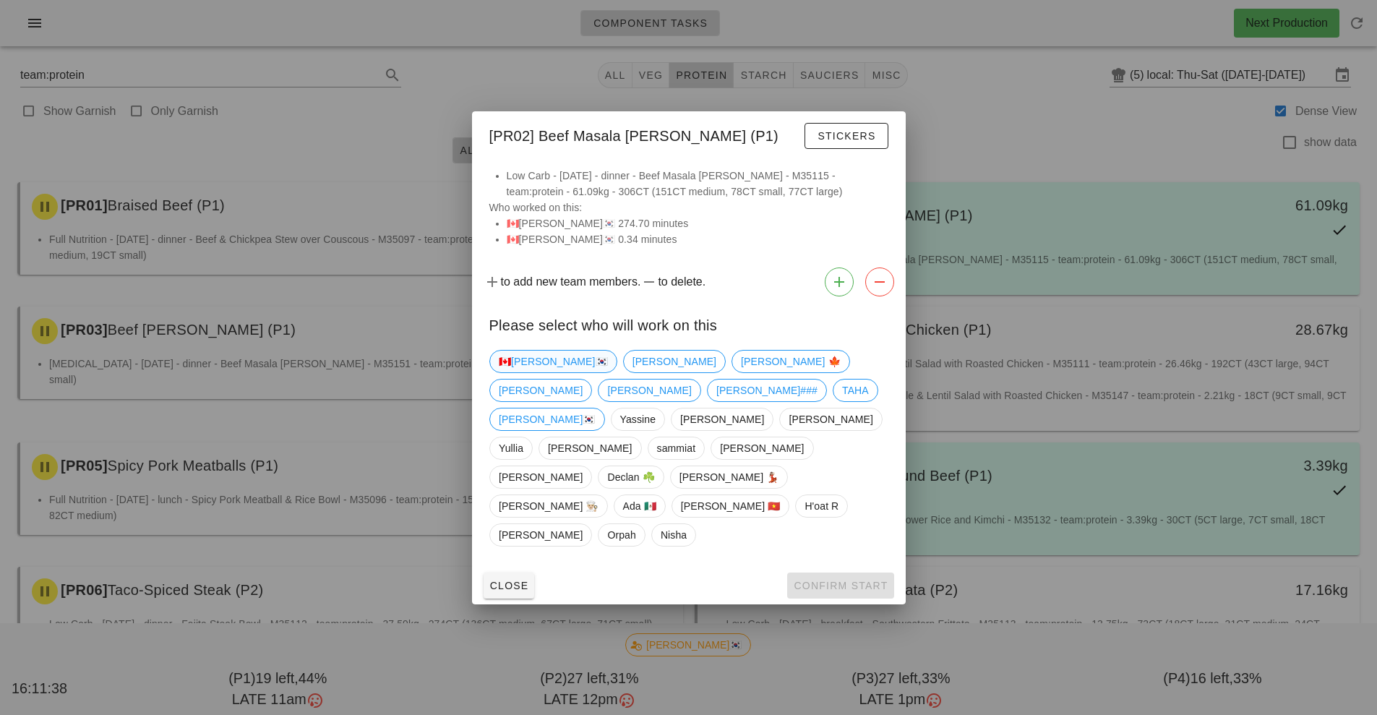
click at [532, 373] on span "🇨🇦[PERSON_NAME]🇰🇷" at bounding box center [554, 361] width 128 height 23
click at [1059, 225] on div at bounding box center [688, 357] width 1377 height 715
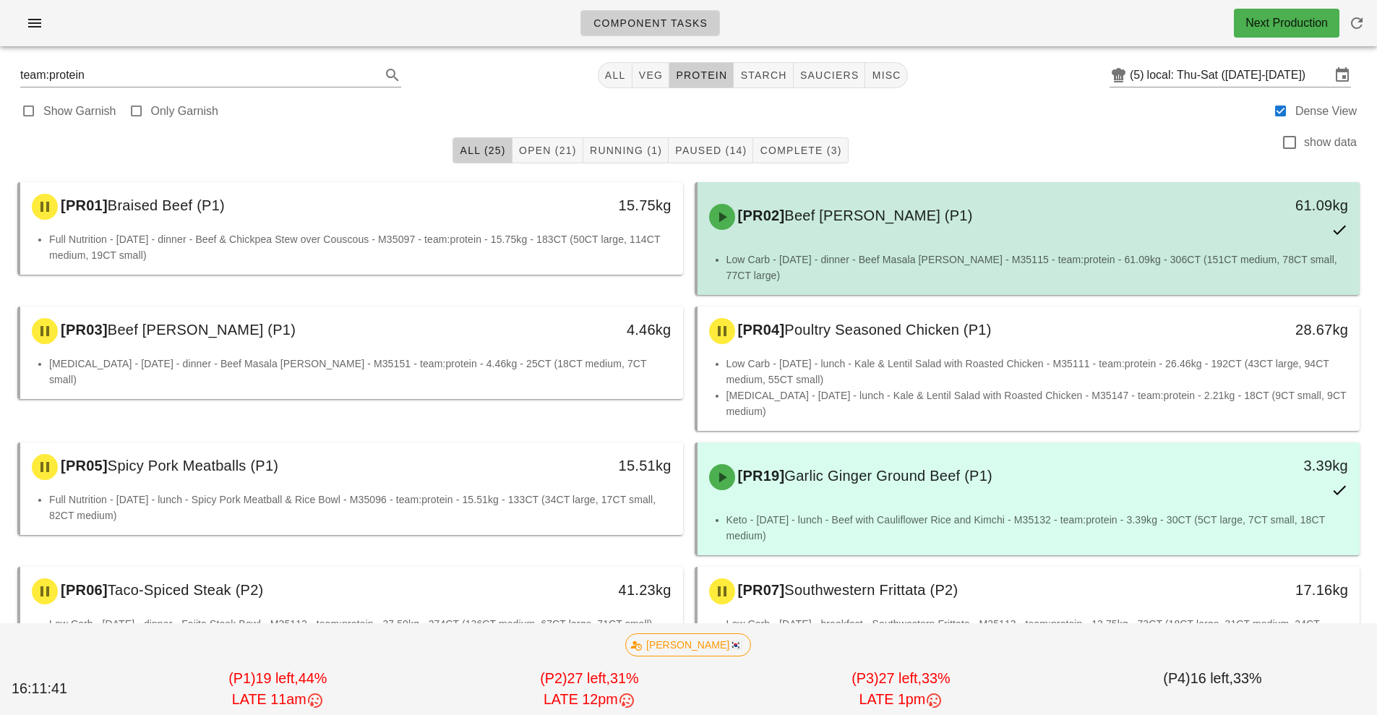
click at [916, 260] on li "Low Carb - [DATE] - dinner - Beef Masala [PERSON_NAME] - M35115 - team:protein …" at bounding box center [1038, 268] width 623 height 32
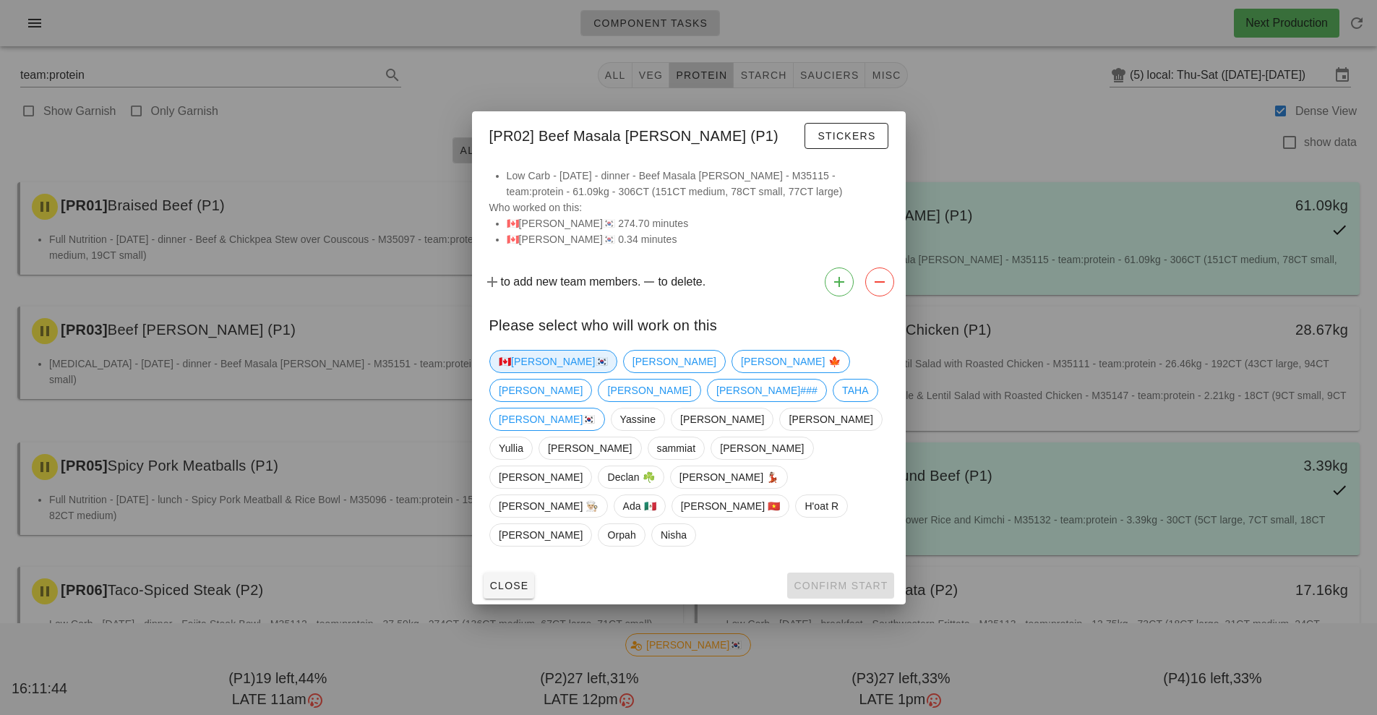
click at [524, 372] on span "🇨🇦[PERSON_NAME]🇰🇷" at bounding box center [553, 362] width 109 height 22
click at [826, 580] on span "Confirm Start" at bounding box center [840, 586] width 95 height 12
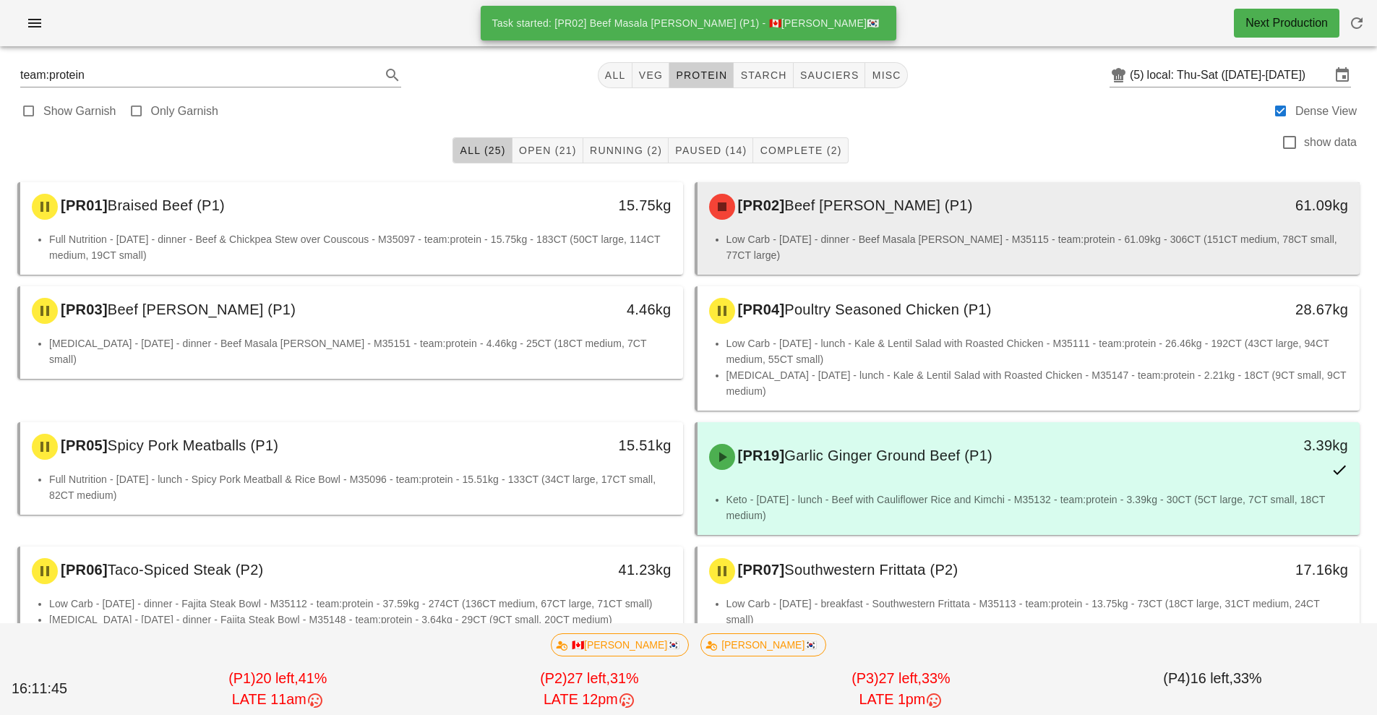
click at [895, 226] on div "[PR02] Beef Masala [PERSON_NAME] (P1)" at bounding box center [947, 206] width 492 height 43
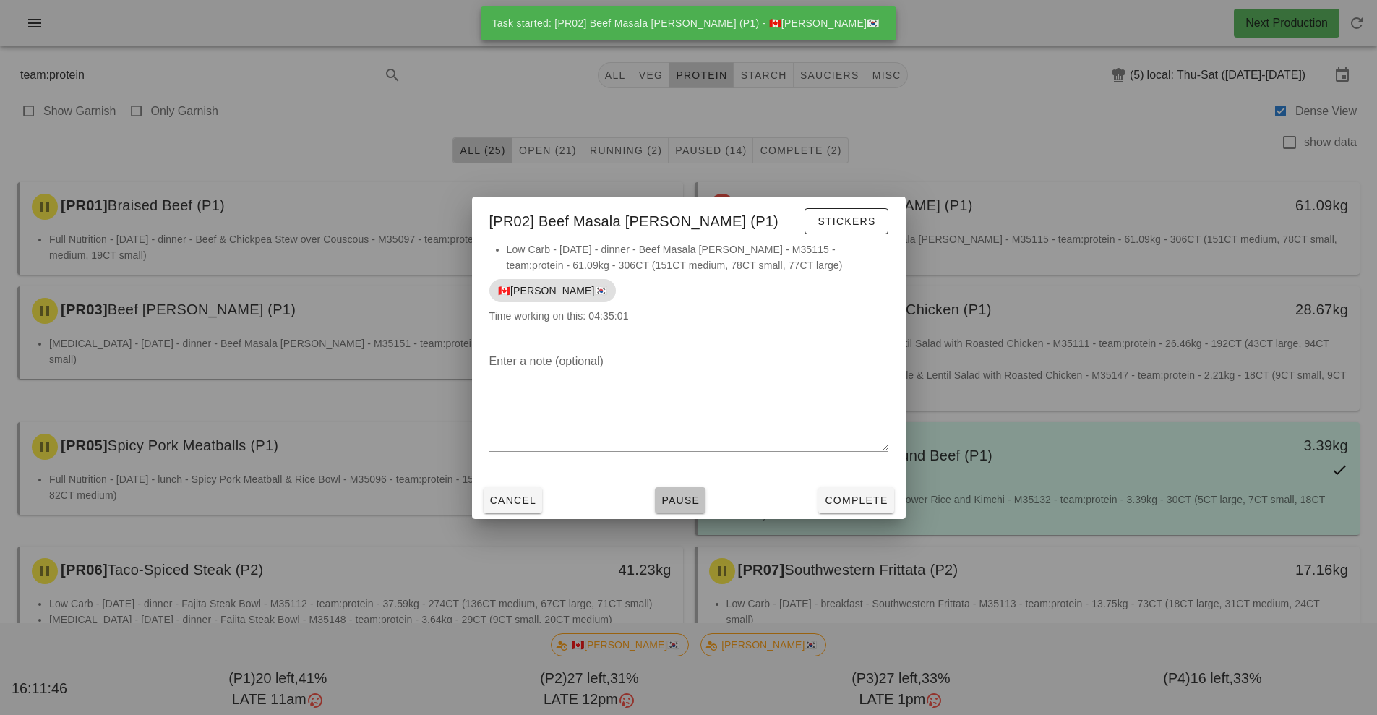
click at [672, 508] on button "Pause" at bounding box center [680, 500] width 51 height 26
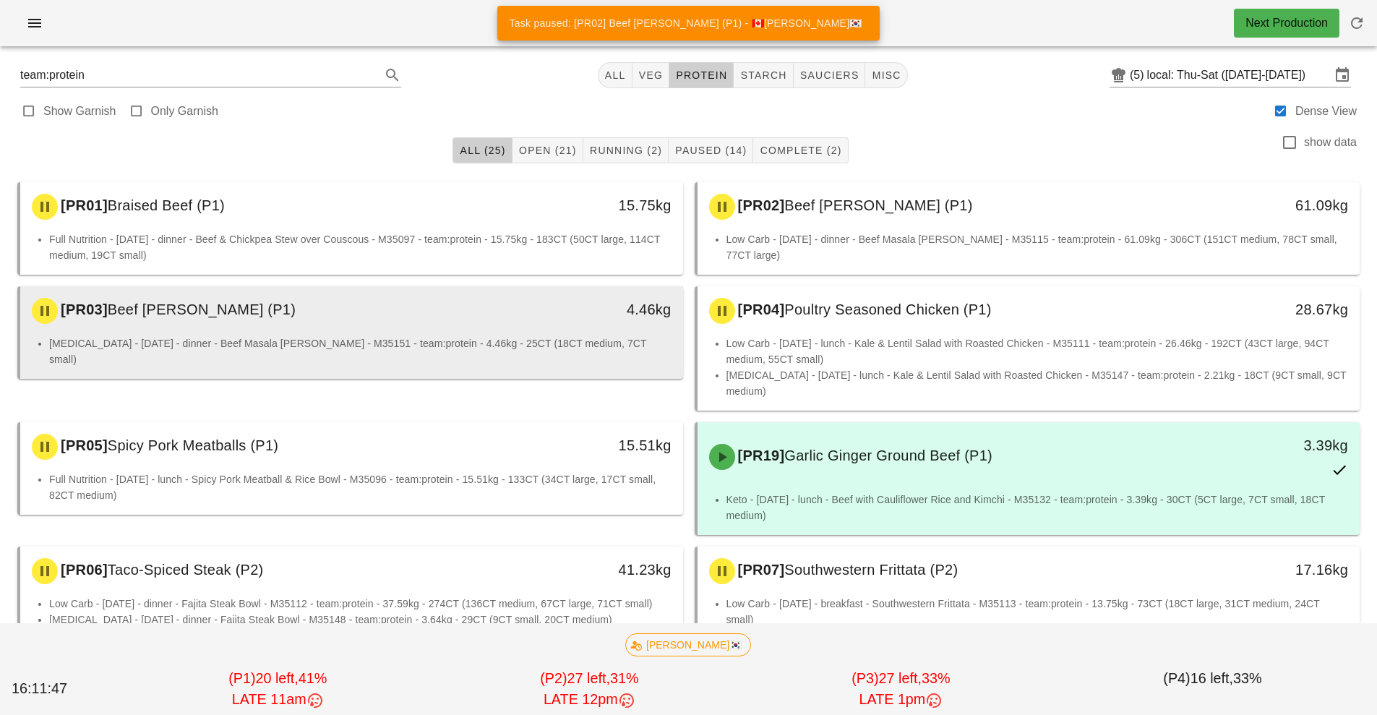
click at [506, 333] on div "[PR03] Beef Masala [PERSON_NAME] (P1) 4.46kg" at bounding box center [351, 310] width 663 height 49
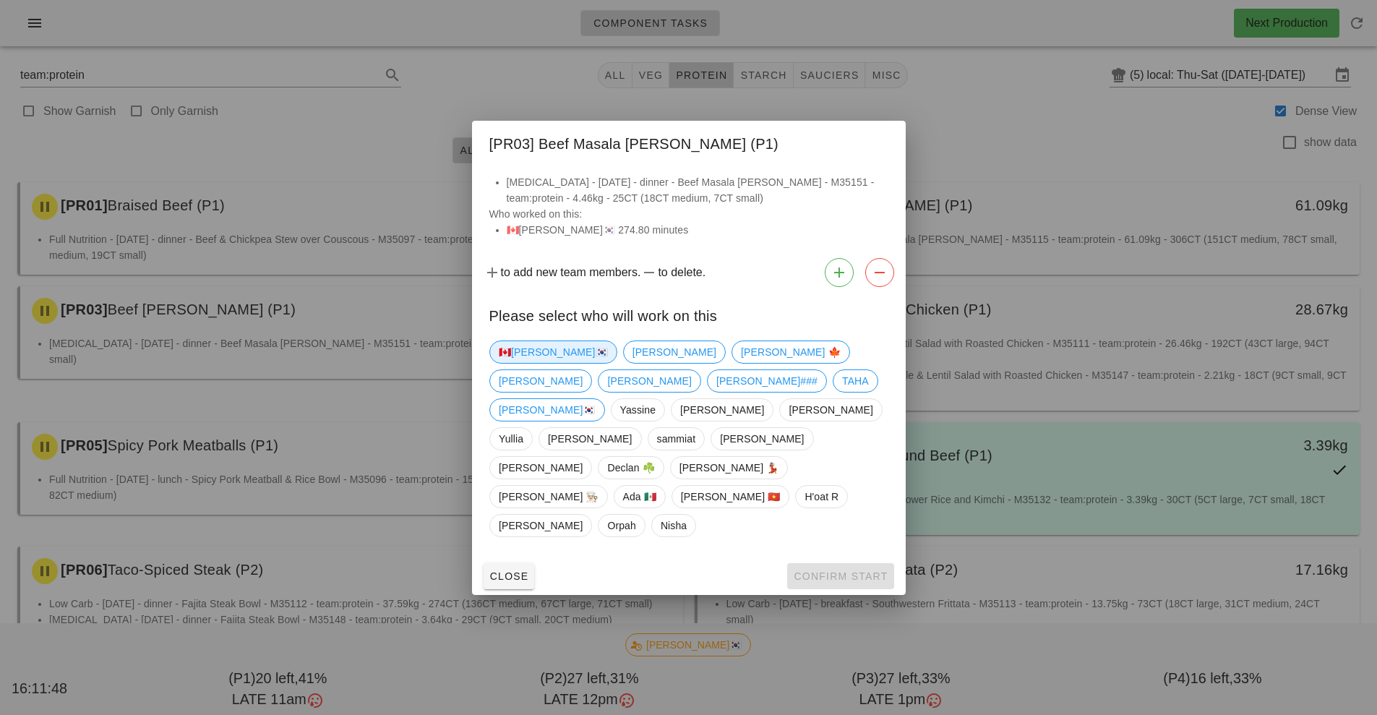
click at [520, 363] on span "🇨🇦[PERSON_NAME]🇰🇷" at bounding box center [553, 352] width 109 height 22
click at [835, 563] on button "Confirm Start" at bounding box center [840, 576] width 106 height 26
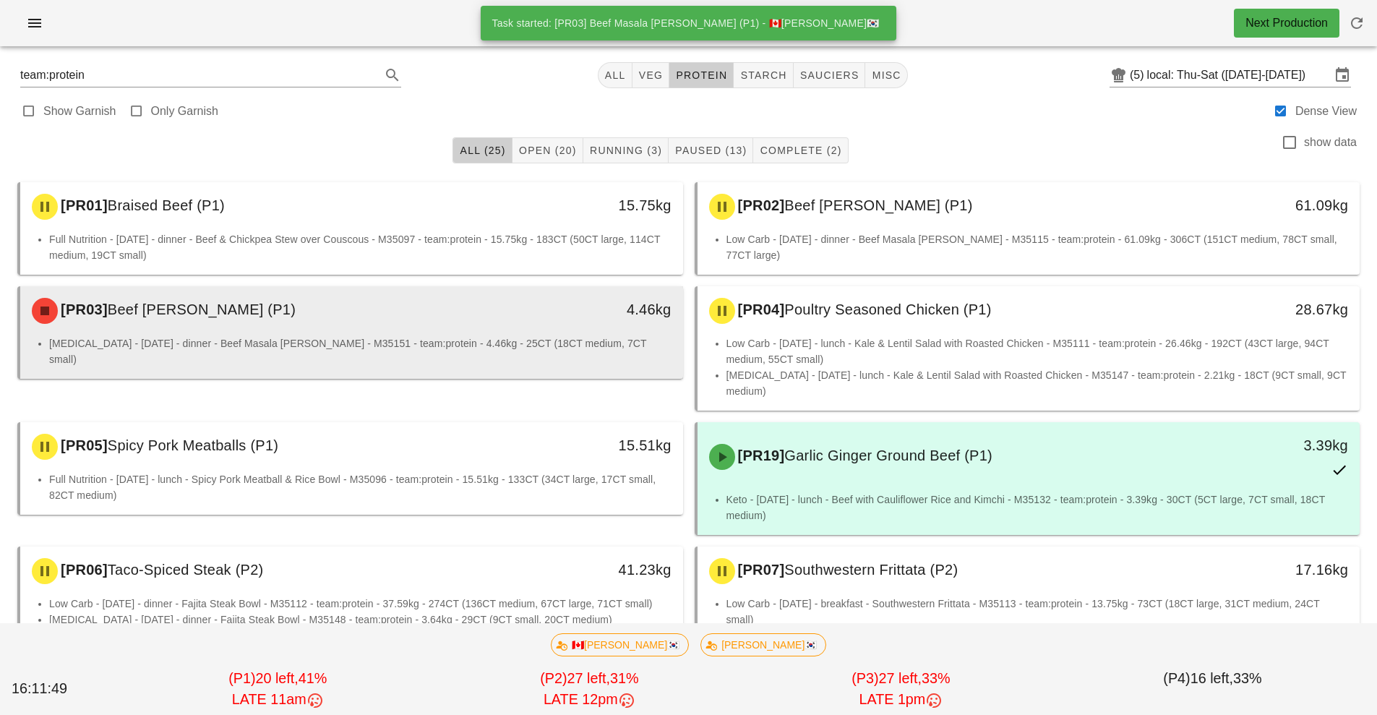
click at [563, 333] on div "[PR03] Beef Masala [PERSON_NAME] (P1) 4.46kg" at bounding box center [351, 310] width 663 height 49
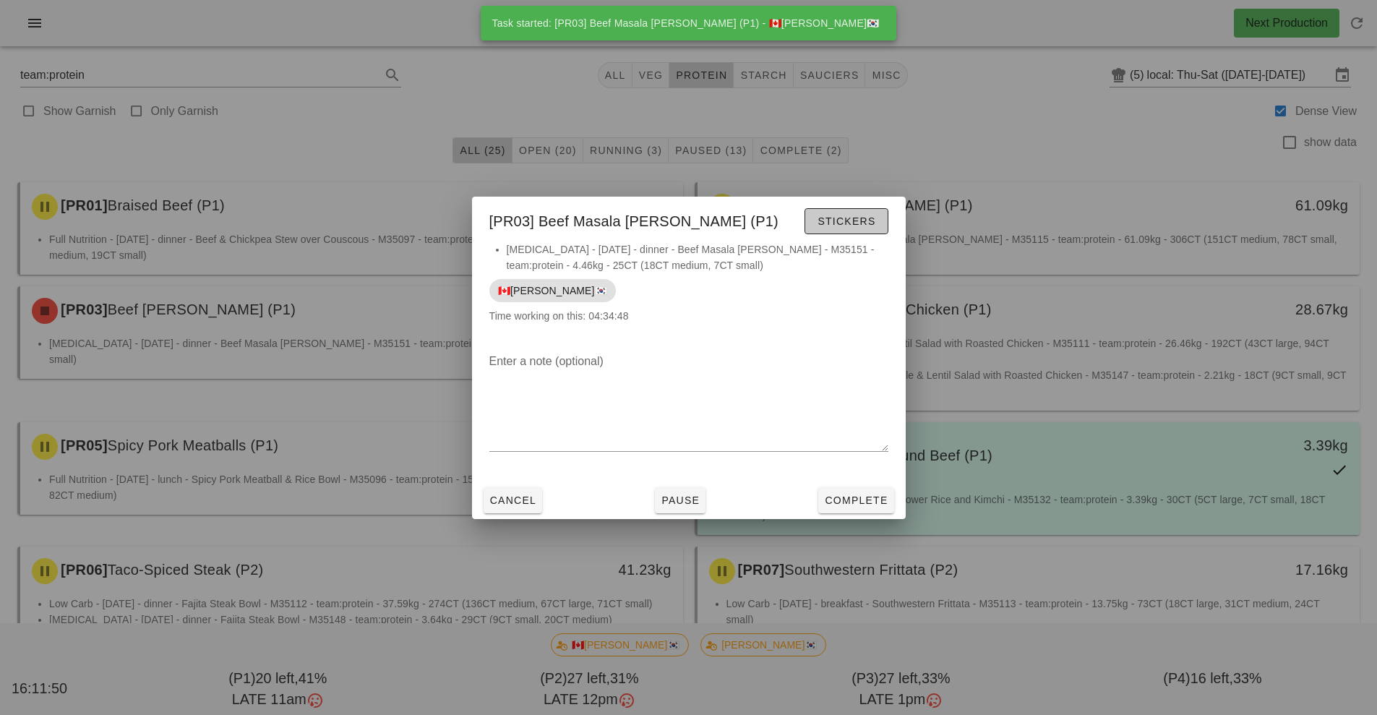
click at [858, 223] on span "Stickers" at bounding box center [846, 221] width 59 height 12
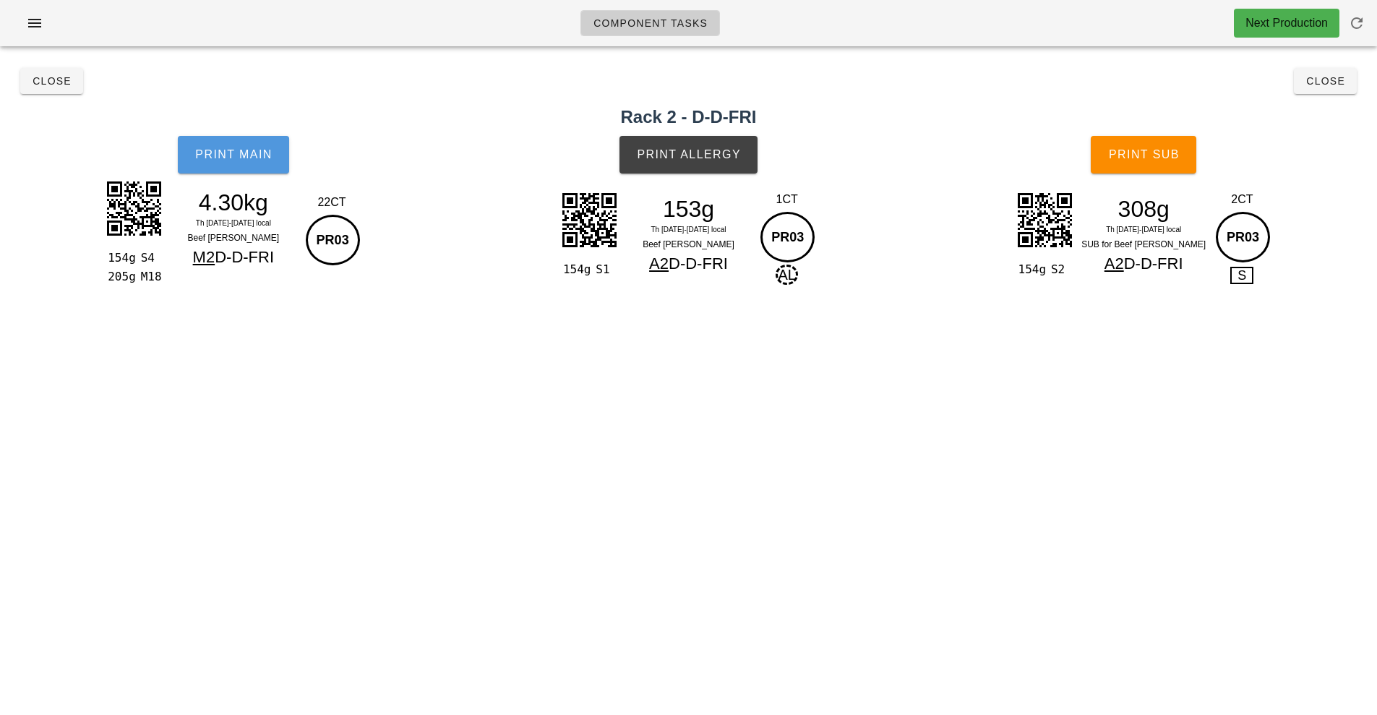
click at [265, 155] on span "Print Main" at bounding box center [234, 154] width 78 height 13
click at [1331, 90] on button "Close" at bounding box center [1325, 81] width 63 height 26
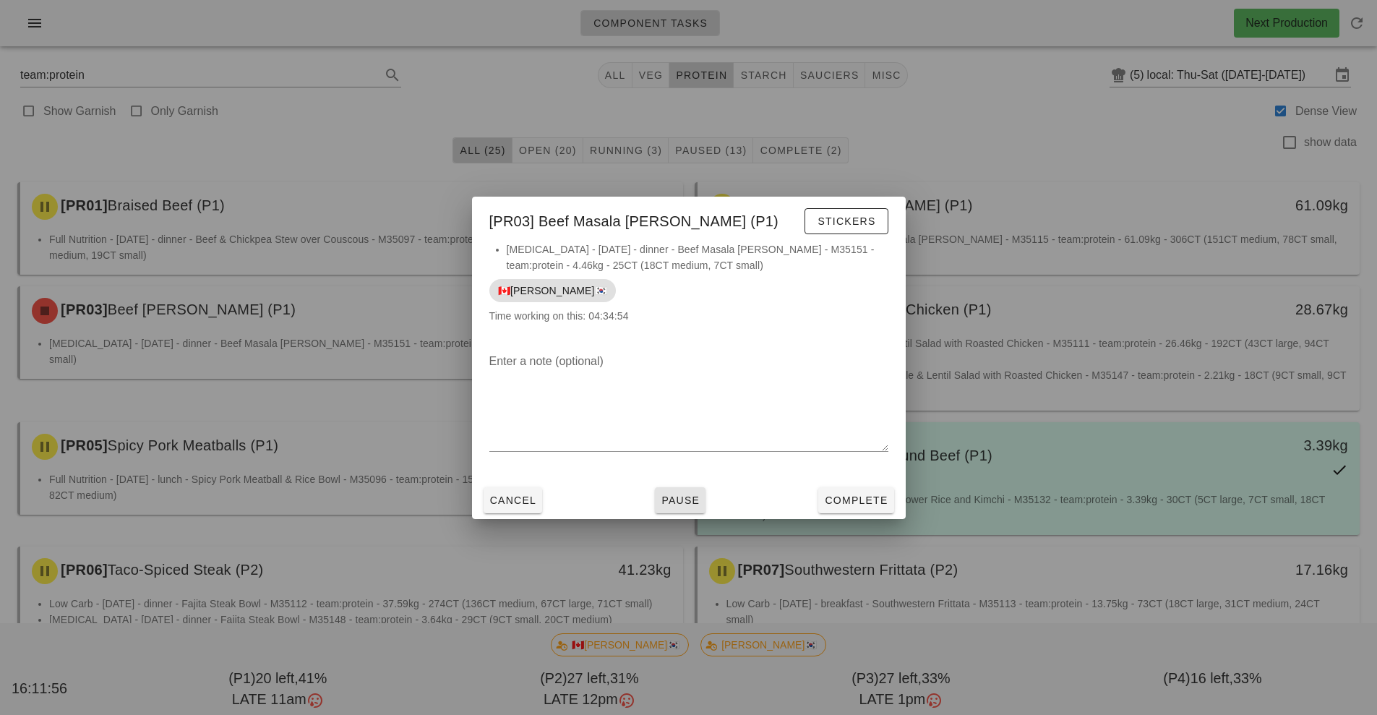
click at [683, 510] on button "Pause" at bounding box center [680, 500] width 51 height 26
